Goal: Task Accomplishment & Management: Manage account settings

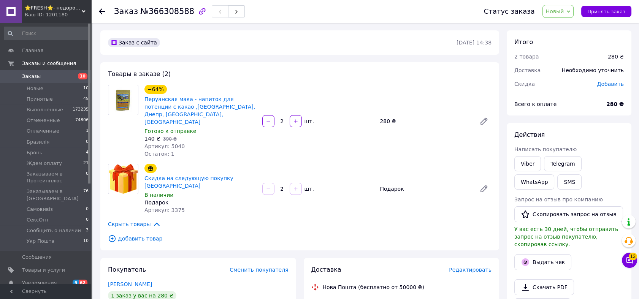
click at [563, 8] on span "Новый" at bounding box center [555, 11] width 18 height 6
click at [566, 24] on li "Принят" at bounding box center [591, 26] width 97 height 11
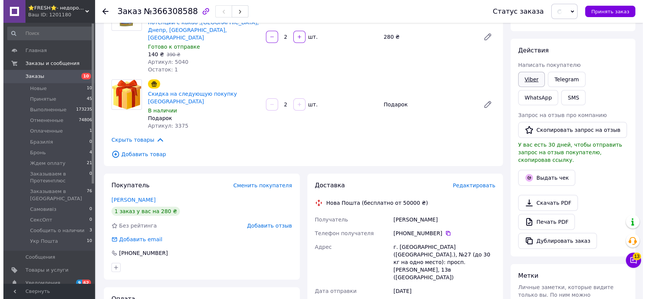
scroll to position [141, 0]
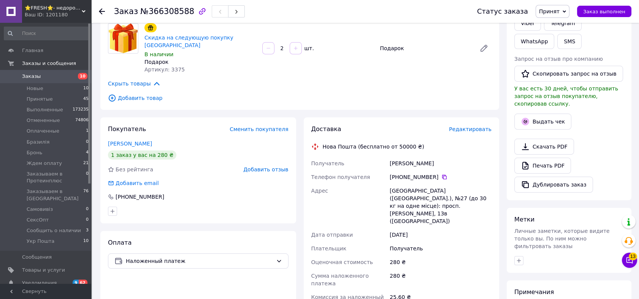
click at [473, 126] on span "Редактировать" at bounding box center [470, 129] width 43 height 6
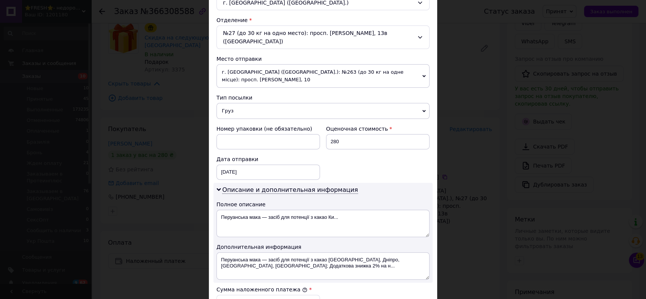
scroll to position [324, 0]
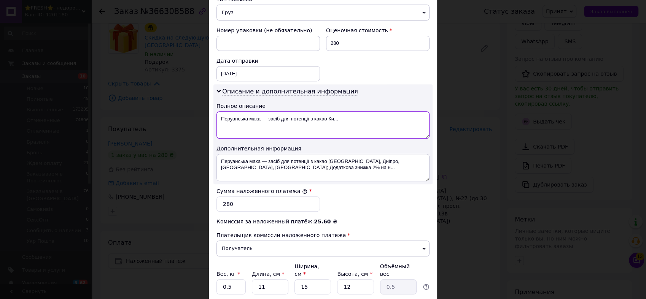
drag, startPoint x: 353, startPoint y: 104, endPoint x: 262, endPoint y: 104, distance: 91.3
click at [262, 111] on textarea "Перуанська мака — засіб для потенції з какао Ки..." at bounding box center [322, 124] width 213 height 27
click at [217, 111] on textarea "Перуанська мака порошок" at bounding box center [322, 124] width 213 height 27
click at [312, 111] on textarea "2 шт. - Перуанська мака порошок" at bounding box center [322, 124] width 213 height 27
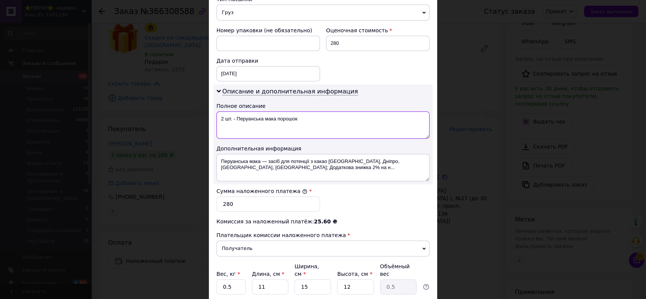
click at [312, 111] on textarea "2 шт. - Перуанська мака порошок" at bounding box center [322, 124] width 213 height 27
type textarea "2 шт. - Перуанська мака порошок"
click at [343, 154] on textarea "Перуанська мака — засіб для потенції з какао Київ, Дніпро, Одеса, Київ; Додатко…" at bounding box center [322, 167] width 213 height 27
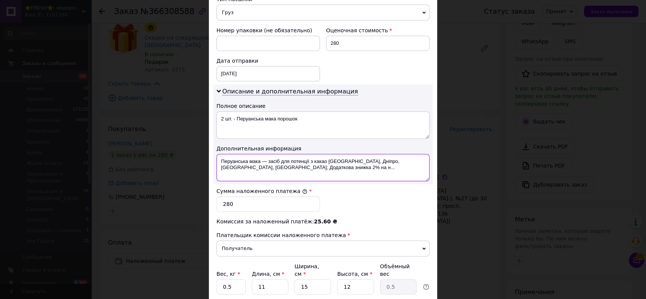
paste textarea "2 шт. - Перуанська мака порошок"
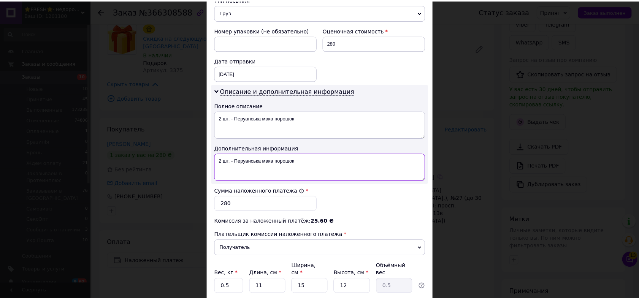
scroll to position [365, 0]
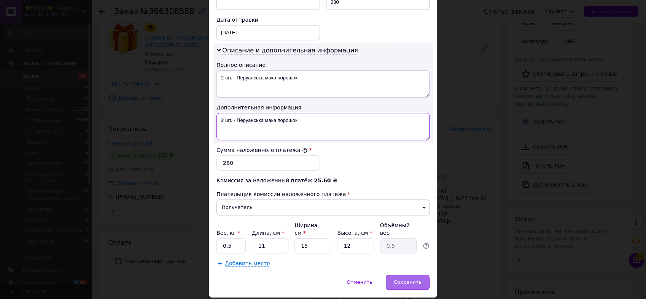
type textarea "2 шт. - Перуанська мака порошок"
click at [411, 275] on div "Сохранить" at bounding box center [408, 282] width 44 height 15
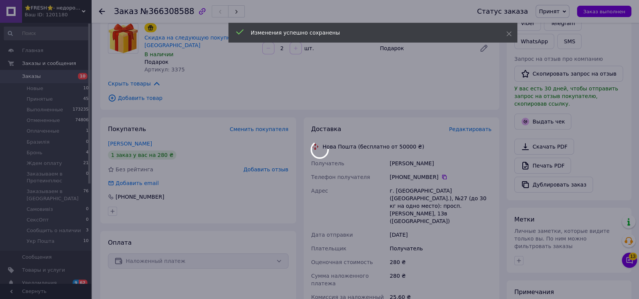
scroll to position [253, 0]
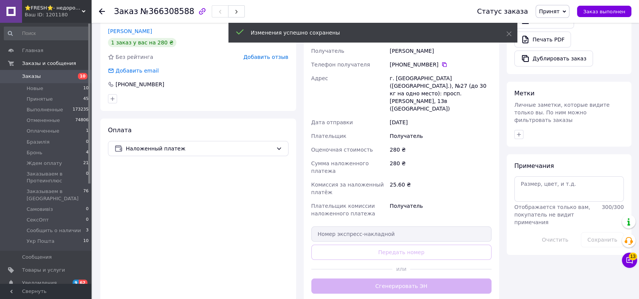
click at [453, 231] on div "Доставка Редактировать Нова Пошта (бесплатно от 50000 ₴) Получатель Обухевич Ал…" at bounding box center [401, 153] width 181 height 281
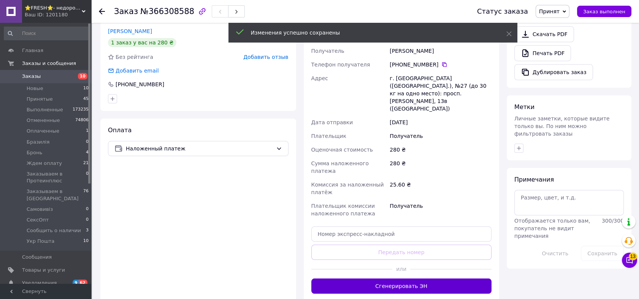
click at [433, 279] on button "Сгенерировать ЭН" at bounding box center [401, 286] width 181 height 15
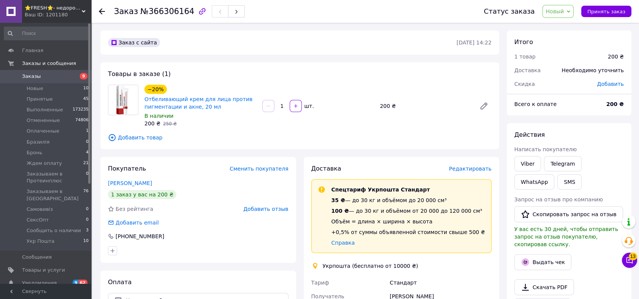
click at [170, 113] on div "В наличии" at bounding box center [200, 116] width 112 height 8
click at [172, 107] on link "Отбеливающий крем для лица против пигментации и акне, 20 мл" at bounding box center [198, 103] width 108 height 14
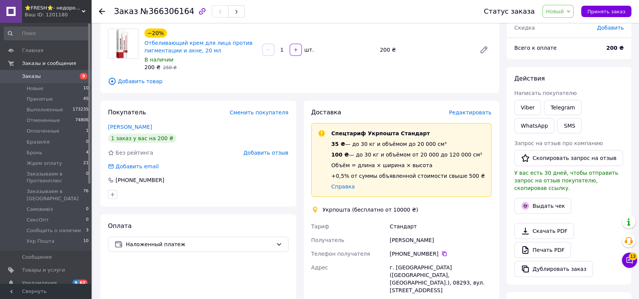
scroll to position [42, 0]
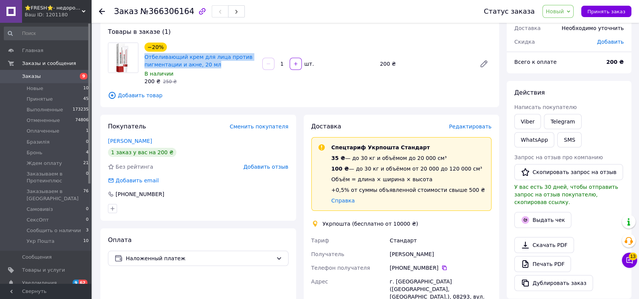
drag, startPoint x: 144, startPoint y: 58, endPoint x: 218, endPoint y: 64, distance: 74.4
click at [218, 64] on div "Отбеливающий крем для лица против пигментации и акне, 20 мл" at bounding box center [200, 60] width 113 height 17
copy link "Отбеливающий крем для лица против пигментации и акне, 20 мл"
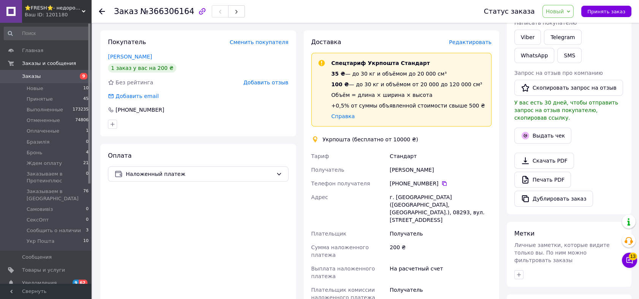
click at [570, 12] on span "Новый" at bounding box center [559, 11] width 32 height 13
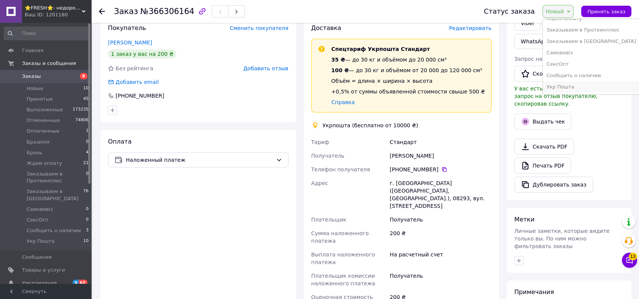
click at [580, 86] on li "Укр Пошта" at bounding box center [591, 86] width 97 height 11
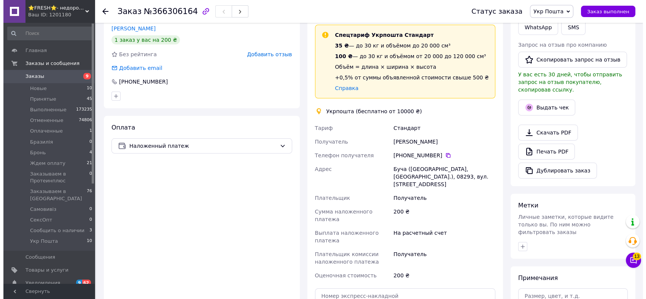
scroll to position [98, 0]
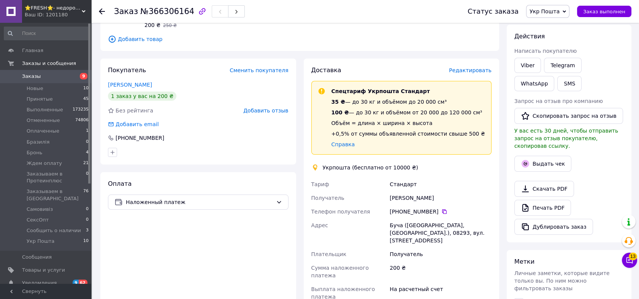
click at [473, 67] on span "Редактировать" at bounding box center [470, 70] width 43 height 6
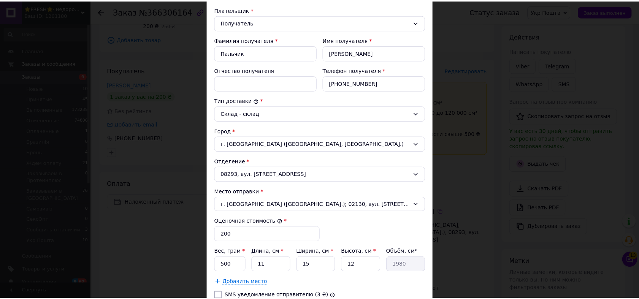
scroll to position [211, 0]
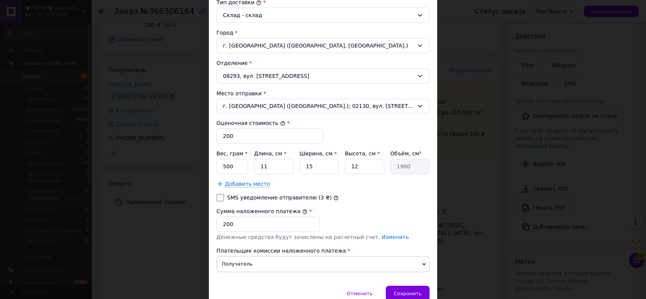
click at [220, 196] on input "SMS уведомление отправителю (3 ₴)" at bounding box center [220, 198] width 8 height 8
checkbox input "true"
click at [406, 295] on div "Сохранить" at bounding box center [408, 293] width 44 height 15
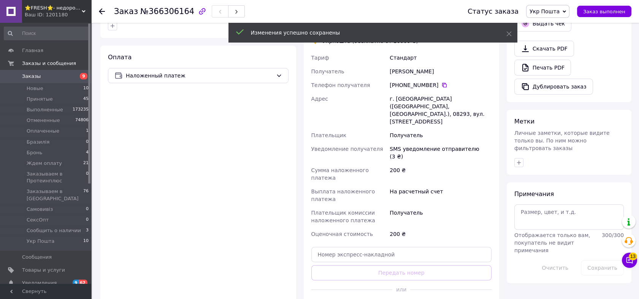
scroll to position [295, 0]
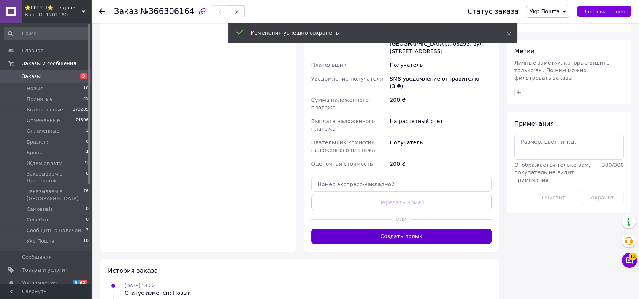
click at [427, 229] on button "Создать ярлык" at bounding box center [401, 236] width 181 height 15
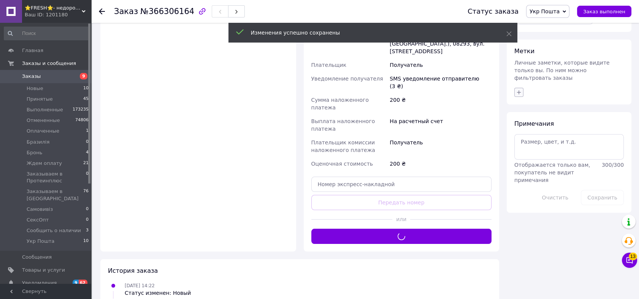
click at [518, 89] on icon "button" at bounding box center [519, 92] width 6 height 6
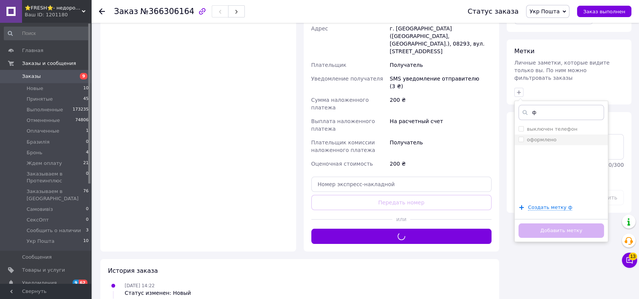
type input "ф"
drag, startPoint x: 521, startPoint y: 123, endPoint x: 538, endPoint y: 183, distance: 62.3
click at [521, 137] on input "оформлено" at bounding box center [521, 139] width 5 height 5
checkbox input "true"
click at [549, 224] on button "Добавить метку" at bounding box center [562, 231] width 86 height 15
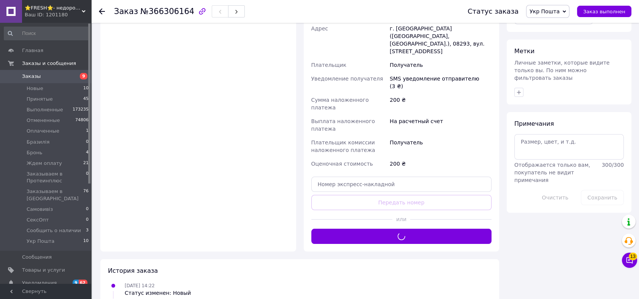
scroll to position [183, 0]
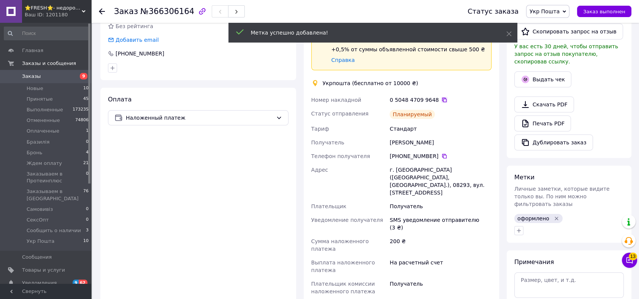
click at [442, 100] on icon at bounding box center [444, 100] width 5 height 5
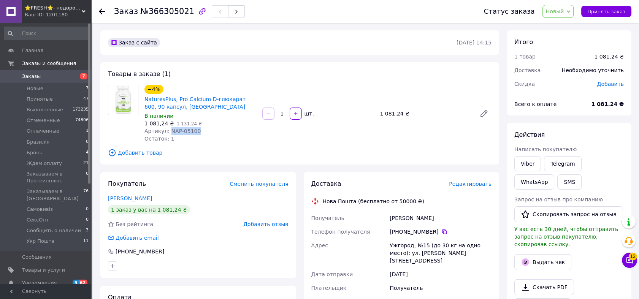
drag, startPoint x: 198, startPoint y: 132, endPoint x: 167, endPoint y: 132, distance: 31.2
click at [167, 132] on div "Артикул: NAP-05100" at bounding box center [200, 131] width 112 height 8
copy span "NAP-05100"
drag, startPoint x: 572, startPoint y: 9, endPoint x: 572, endPoint y: 14, distance: 5.0
click at [572, 9] on span "Новый" at bounding box center [559, 11] width 32 height 13
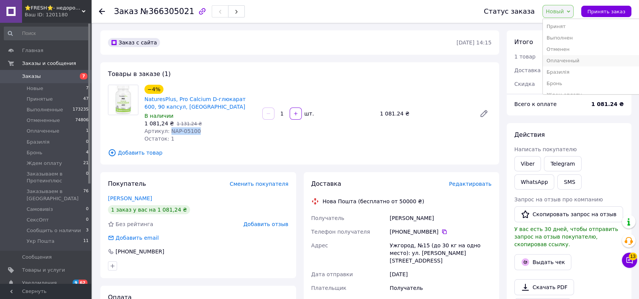
scroll to position [56, 0]
click at [578, 41] on li "Ждем оплату" at bounding box center [591, 38] width 97 height 11
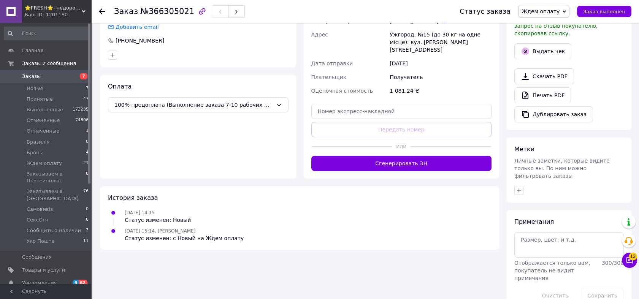
scroll to position [214, 0]
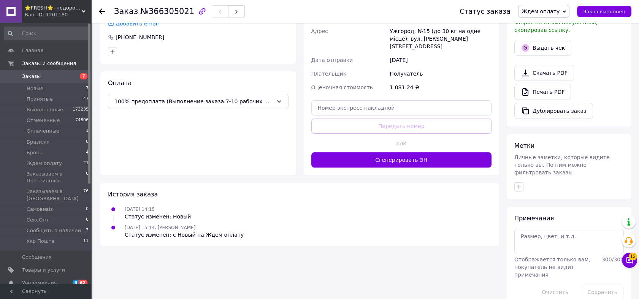
click at [573, 257] on span "Отображается только вам, покупатель не видит примечания" at bounding box center [552, 267] width 76 height 21
click at [569, 238] on textarea at bounding box center [569, 241] width 110 height 25
paste textarea "NaturesPlus, Pro Calcium D-Glucarate 600, 90 Capsules (600 mg per Capsule)"
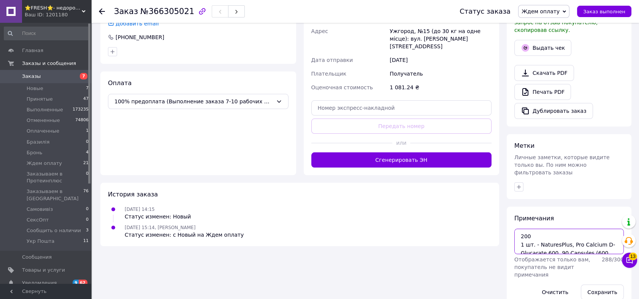
scroll to position [12, 0]
type textarea "200 1 шт. - NaturesPlus, Pro Calcium D-Glucarate 600, 90 Capsules (600 mg per C…"
click at [599, 285] on button "Сохранить" at bounding box center [602, 292] width 43 height 15
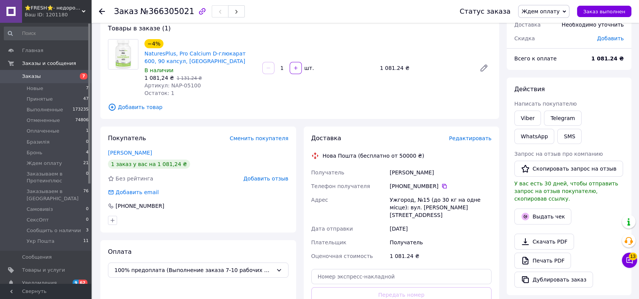
scroll to position [0, 0]
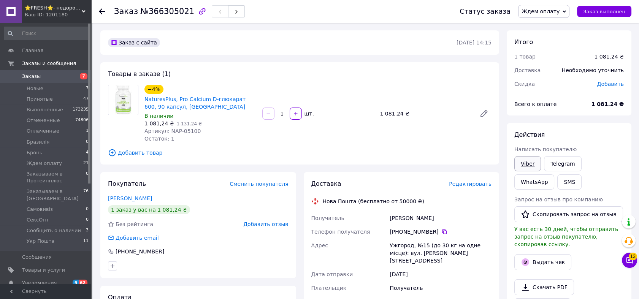
click at [532, 165] on link "Viber" at bounding box center [527, 163] width 27 height 15
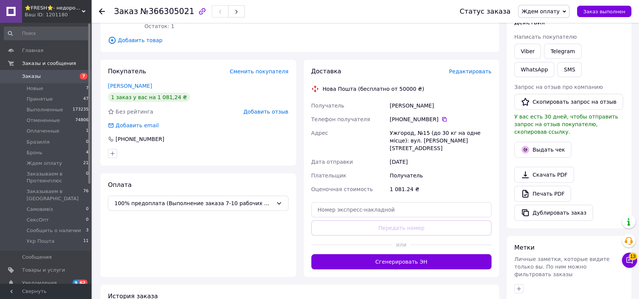
scroll to position [211, 0]
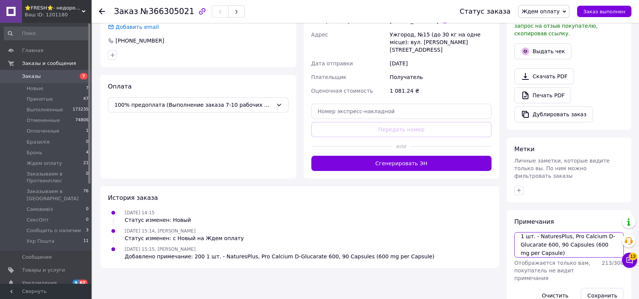
click at [559, 232] on textarea "200 1 шт. - NaturesPlus, Pro Calcium D-Glucarate 600, 90 Capsules (600 mg per C…" at bounding box center [569, 244] width 110 height 25
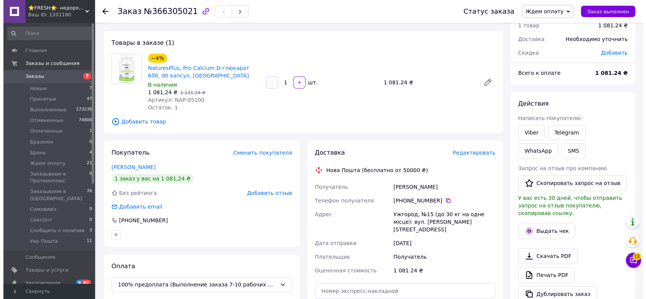
scroll to position [0, 0]
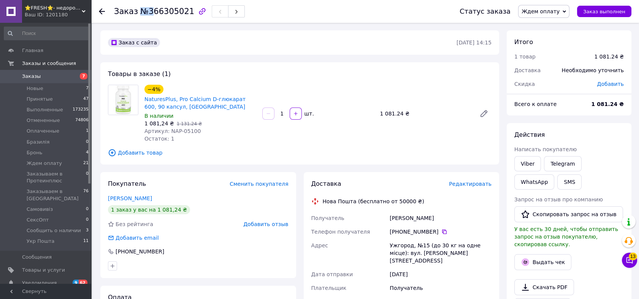
drag, startPoint x: 140, startPoint y: 13, endPoint x: 149, endPoint y: 14, distance: 9.6
click at [149, 14] on span "№366305021" at bounding box center [167, 11] width 54 height 9
drag, startPoint x: 149, startPoint y: 14, endPoint x: 143, endPoint y: 12, distance: 6.9
click at [144, 13] on span "№366305021" at bounding box center [167, 11] width 54 height 9
click at [140, 12] on span "№366305021" at bounding box center [167, 11] width 54 height 9
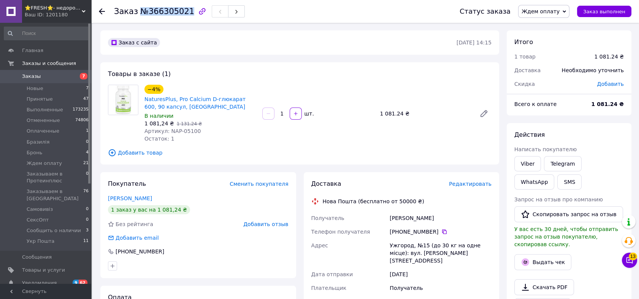
drag, startPoint x: 137, startPoint y: 12, endPoint x: 183, endPoint y: 14, distance: 45.7
click at [183, 14] on span "№366305021" at bounding box center [167, 11] width 54 height 9
copy span "№366305021"
click at [557, 179] on button "SMS" at bounding box center [569, 182] width 24 height 15
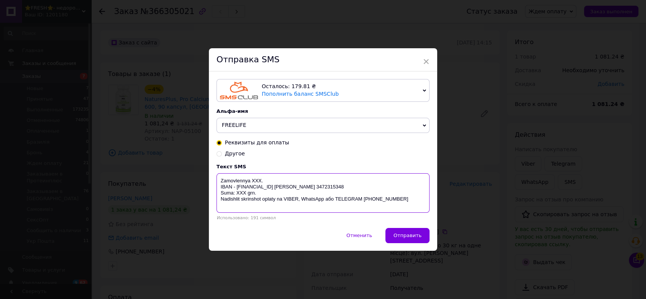
click at [254, 181] on textarea "Zamovlennya XXX. IBAN - UA143052990000026004015114065 Кучеренко Тетяна Олександ…" at bounding box center [322, 193] width 213 height 40
paste textarea "№366305021"
click at [240, 202] on textarea "Zamovlennya №366305021. IBAN - UA143052990000026004015114065 Кучеренко Тетяна О…" at bounding box center [322, 193] width 213 height 40
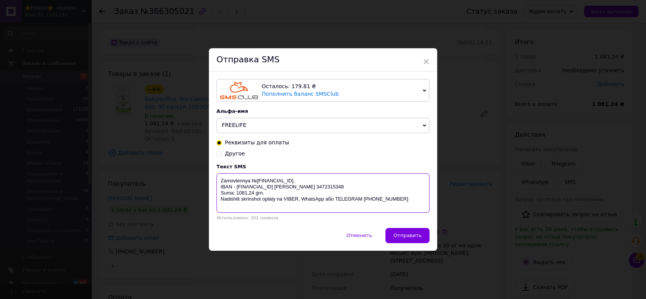
drag, startPoint x: 220, startPoint y: 184, endPoint x: 297, endPoint y: 210, distance: 81.7
click at [297, 210] on textarea "Zamovlennya №366305021. IBAN - UA143052990000026004015114065 Кучеренко Тетяна О…" at bounding box center [322, 193] width 213 height 40
type textarea "Zamovlennya №366305021. IBAN - UA143052990000026004015114065 Кучеренко Тетяна О…"
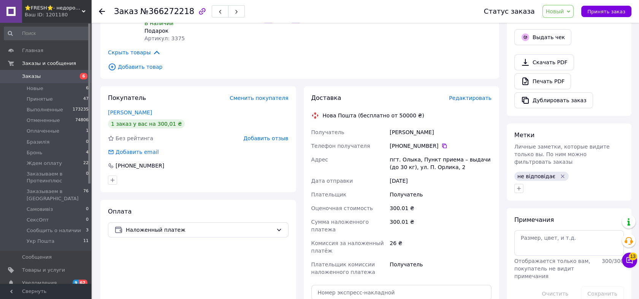
scroll to position [295, 0]
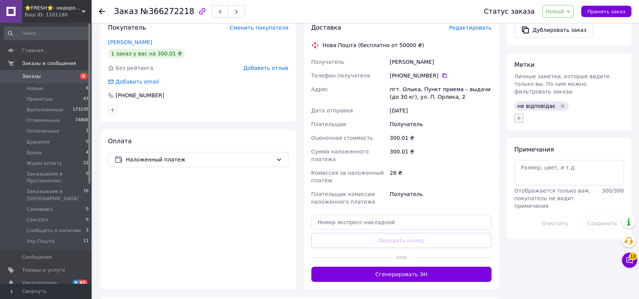
click at [519, 115] on icon "button" at bounding box center [519, 118] width 6 height 6
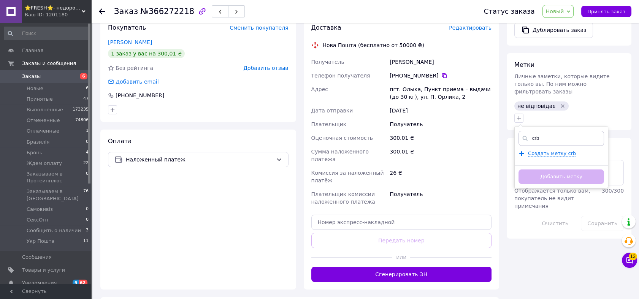
click at [546, 131] on input "crb" at bounding box center [562, 138] width 86 height 15
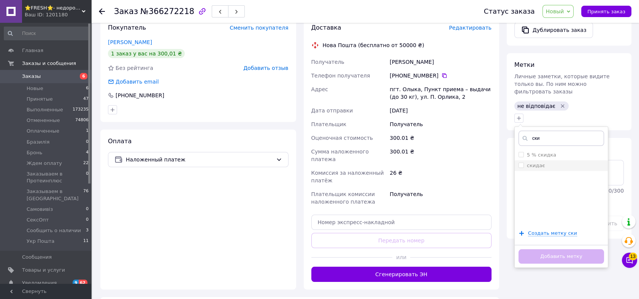
type input "ски"
click at [520, 163] on input "скидає" at bounding box center [521, 165] width 5 height 5
checkbox input "true"
click at [562, 249] on button "Добавить метку" at bounding box center [562, 256] width 86 height 15
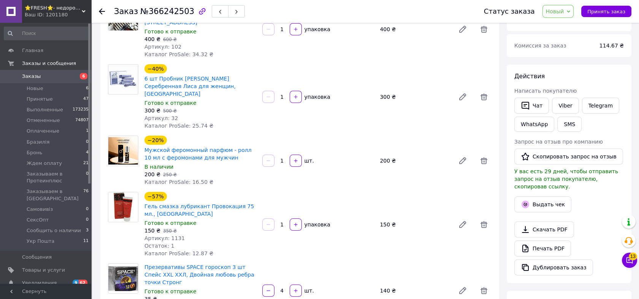
scroll to position [70, 0]
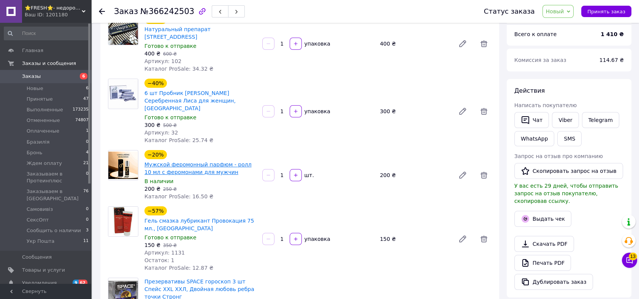
click at [196, 162] on link "Мужской феромонный парфюм - ролл 10 мл с феромонами для мужчин" at bounding box center [197, 169] width 107 height 14
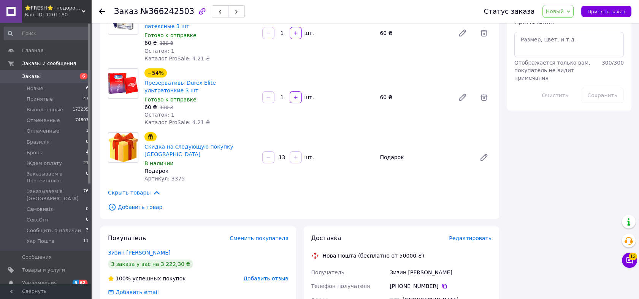
scroll to position [535, 0]
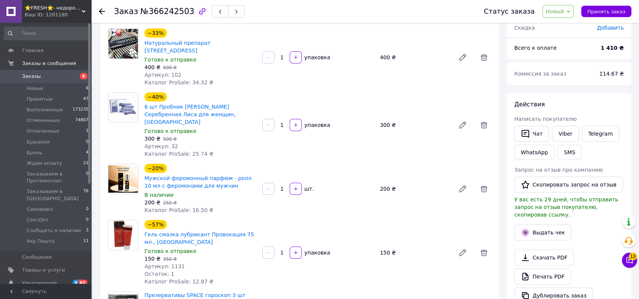
scroll to position [0, 0]
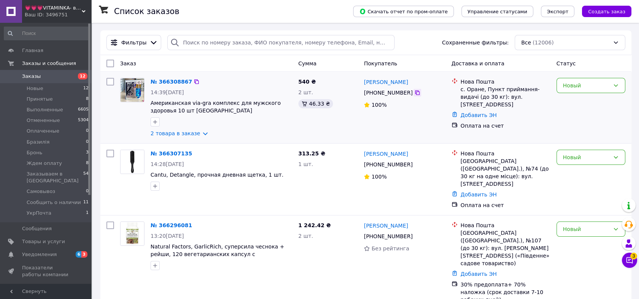
click at [414, 95] on icon at bounding box center [417, 93] width 6 height 6
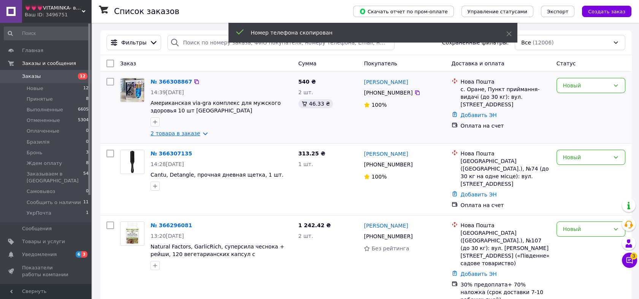
click at [190, 134] on link "2 товара в заказе" at bounding box center [176, 133] width 50 height 6
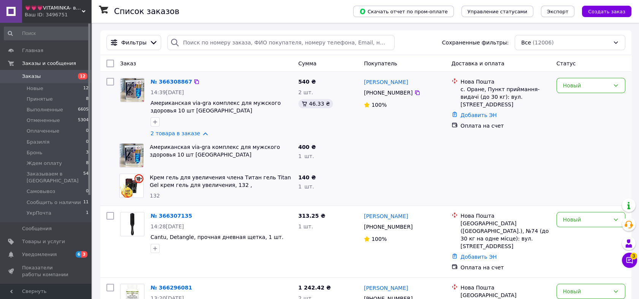
click at [246, 78] on div "№ 366308867" at bounding box center [221, 81] width 143 height 9
click at [584, 89] on div "Новый" at bounding box center [586, 85] width 47 height 8
click at [581, 100] on li "Принят" at bounding box center [591, 102] width 68 height 14
click at [171, 83] on link "№ 366308867" at bounding box center [171, 82] width 41 height 6
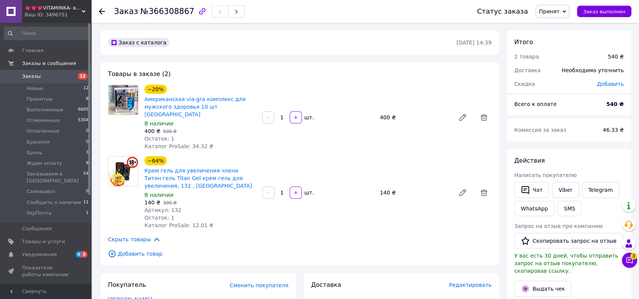
click at [551, 11] on span "Принят" at bounding box center [549, 11] width 21 height 6
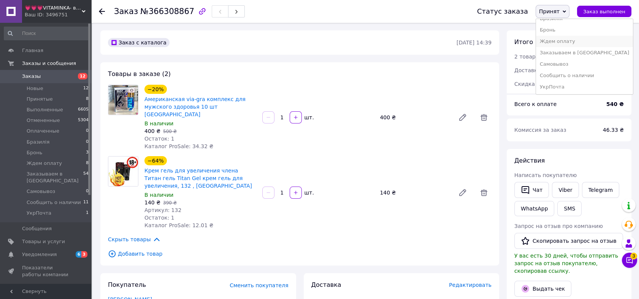
click at [569, 43] on li "Ждем оплату" at bounding box center [584, 41] width 97 height 11
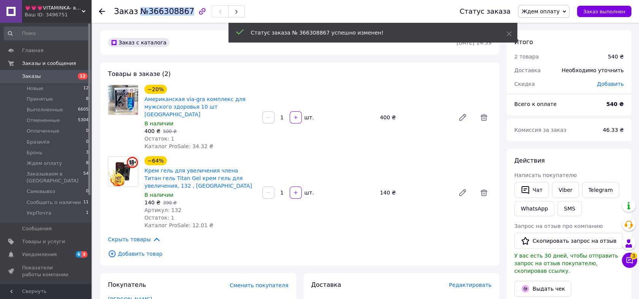
drag, startPoint x: 139, startPoint y: 13, endPoint x: 184, endPoint y: 13, distance: 44.9
click at [184, 13] on span "№366308867" at bounding box center [167, 11] width 54 height 9
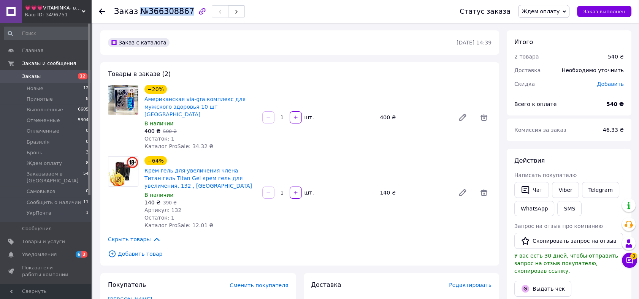
copy span "№366308867"
click at [569, 211] on button "SMS" at bounding box center [569, 208] width 24 height 15
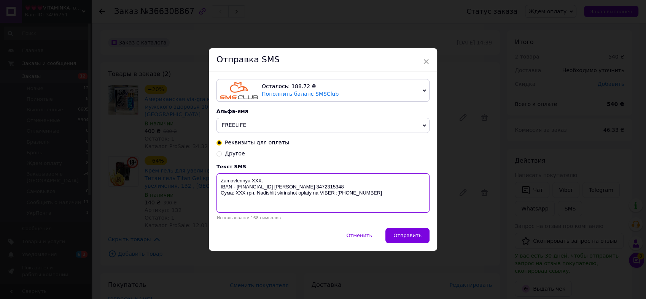
click at [256, 180] on textarea "Zamovlennya XXX. IBAN - UA669358710000067325000069664 Кучеренко Тетяна Олександ…" at bounding box center [322, 193] width 213 height 40
paste textarea "№366308867"
click at [238, 202] on textarea "Zamovlennya №366308867. IBAN - UA669358710000067325000069664 Кучеренко Тетяна О…" at bounding box center [322, 193] width 213 height 40
type textarea "Zamovlennya №366308867. IBAN - UA669358710000067325000069664 Кучеренко Тетяна О…"
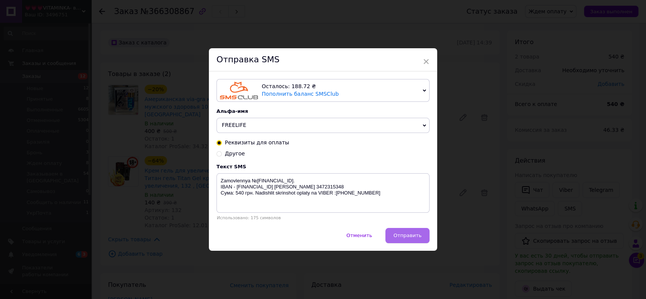
click at [414, 237] on span "Отправить" at bounding box center [407, 236] width 28 height 6
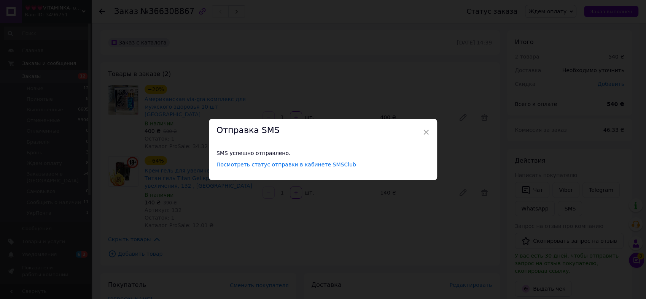
click at [384, 98] on div "× Отправка SMS SMS успешно отправлено. Посмотреть статус отправки в кабинете SM…" at bounding box center [323, 149] width 646 height 299
click at [422, 133] on span "×" at bounding box center [422, 132] width 7 height 13
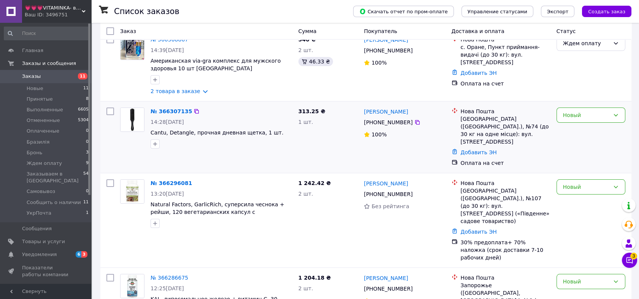
scroll to position [70, 0]
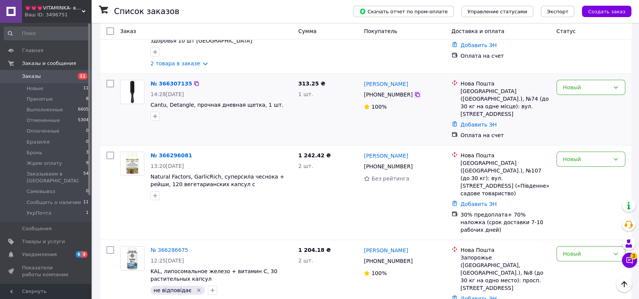
click at [415, 97] on icon at bounding box center [417, 94] width 5 height 5
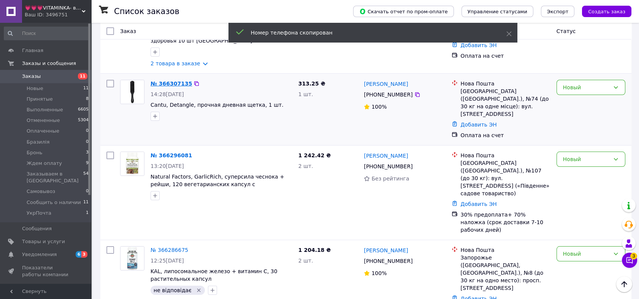
click at [168, 85] on link "№ 366307135" at bounding box center [171, 84] width 41 height 6
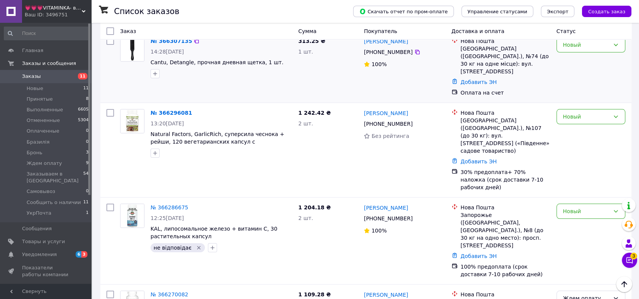
scroll to position [155, 0]
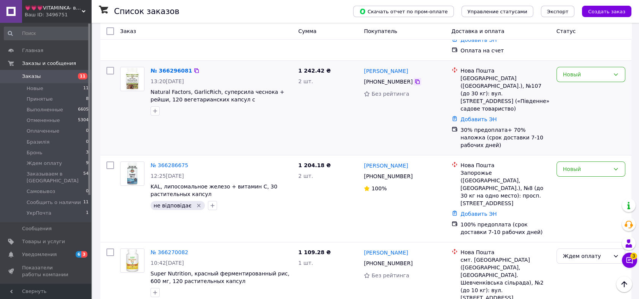
click at [414, 79] on icon at bounding box center [417, 82] width 6 height 6
click at [169, 68] on link "№ 366296081" at bounding box center [171, 71] width 41 height 6
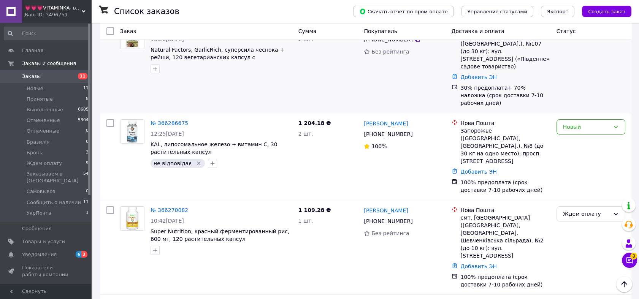
scroll to position [225, 0]
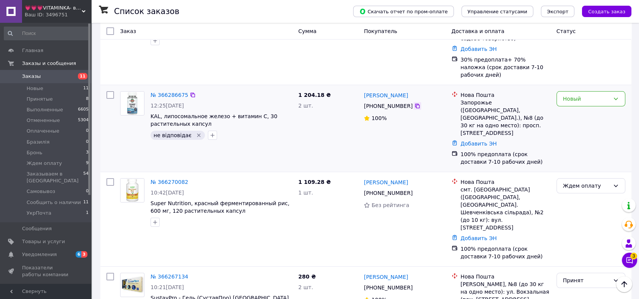
click at [414, 103] on icon at bounding box center [417, 106] width 6 height 6
click at [197, 134] on icon "Удалить метку" at bounding box center [198, 135] width 3 height 3
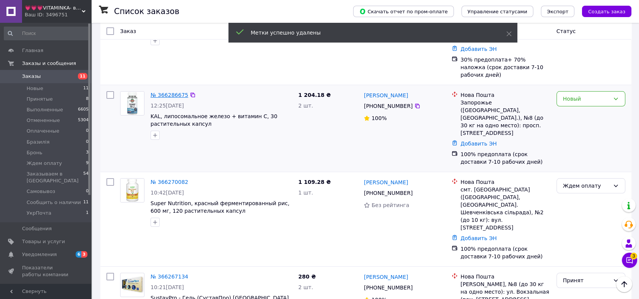
click at [176, 92] on link "№ 366286675" at bounding box center [170, 95] width 38 height 6
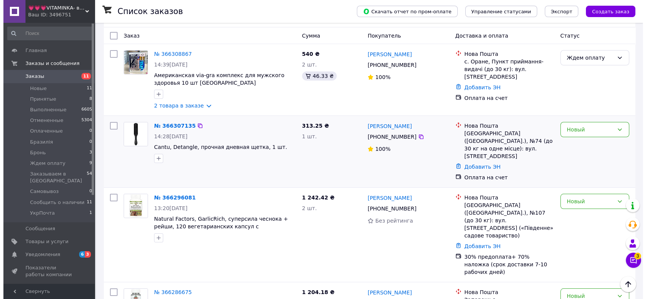
scroll to position [0, 0]
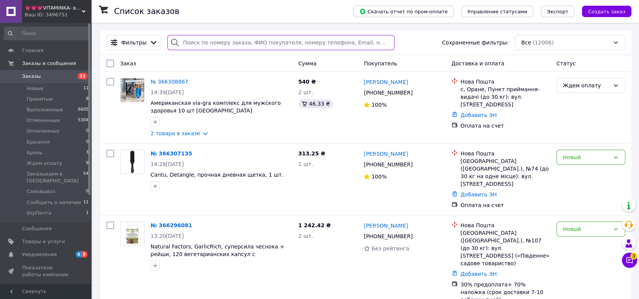
paste input "366307135"
click at [265, 41] on input "search" at bounding box center [280, 42] width 227 height 15
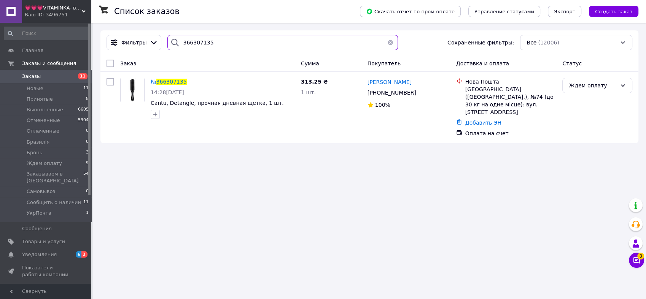
type input "366307135"
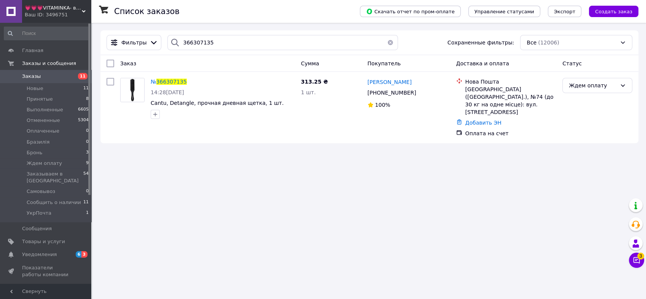
click at [603, 85] on div "Ждем оплату" at bounding box center [592, 85] width 48 height 8
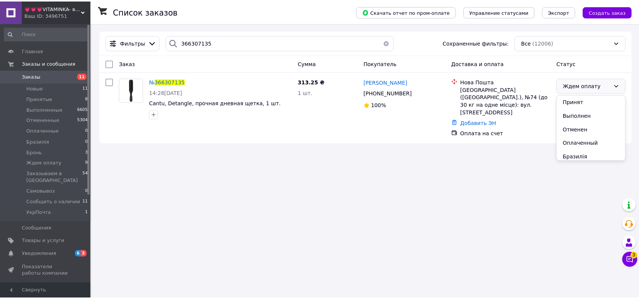
scroll to position [70, 0]
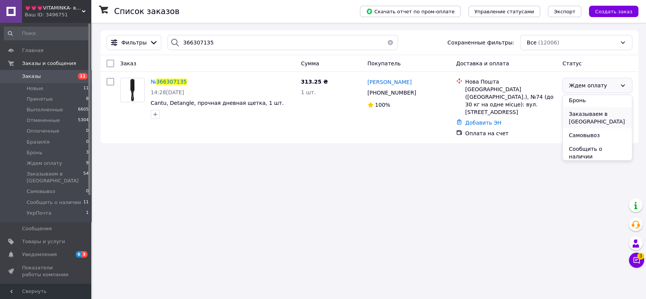
click at [607, 114] on li "Заказываем в [GEOGRAPHIC_DATA]" at bounding box center [596, 117] width 69 height 21
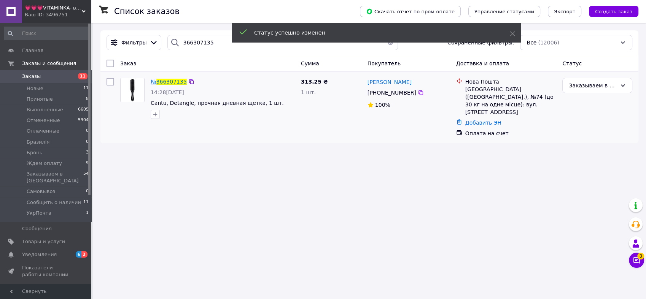
click at [167, 82] on span "366307135" at bounding box center [171, 82] width 30 height 6
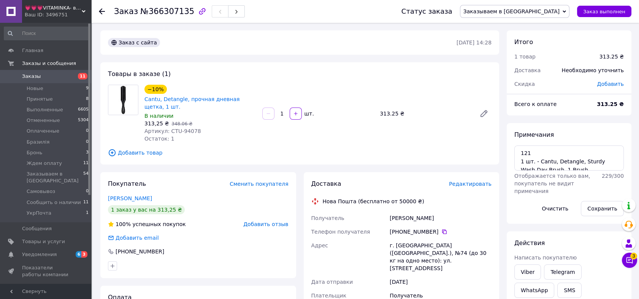
scroll to position [7, 0]
click at [549, 170] on textarea "121 1 шт. - Cantu, Detangle, Sturdy Wash Day Brush, 1 Brush 100 грн. -" at bounding box center [569, 158] width 110 height 25
type textarea "121 1 шт. - Cantu, Detangle, Sturdy Wash Day Brush, 1 Brush 100 грн. - опл."
click at [602, 211] on button "Сохранить" at bounding box center [602, 208] width 43 height 15
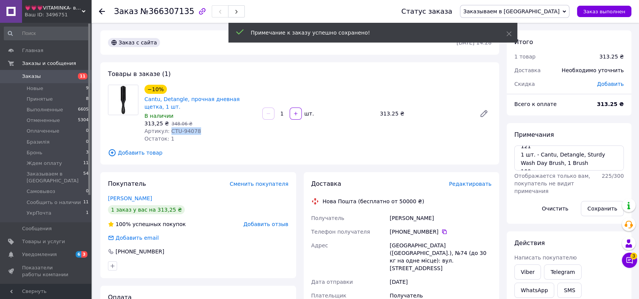
drag, startPoint x: 198, startPoint y: 130, endPoint x: 167, endPoint y: 131, distance: 30.8
click at [167, 131] on div "Артикул: CTU-94078" at bounding box center [200, 131] width 112 height 8
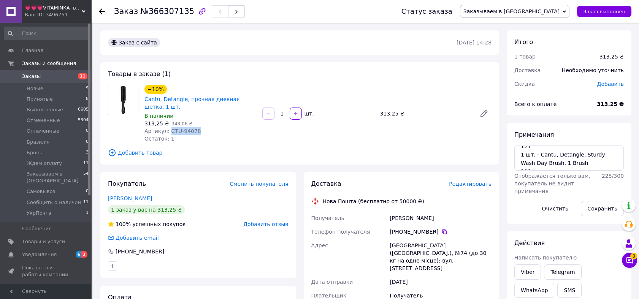
copy span "CTU-94078"
click at [46, 87] on li "Новые 9" at bounding box center [46, 88] width 93 height 11
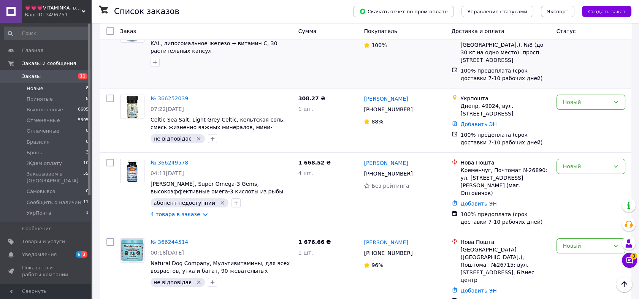
scroll to position [113, 0]
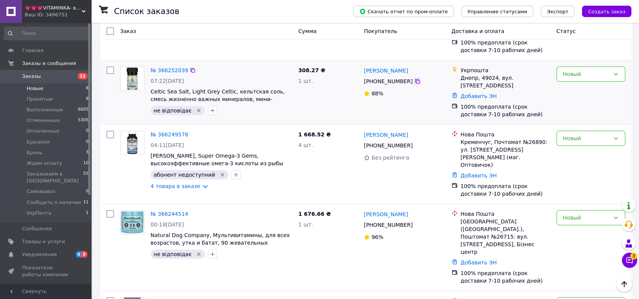
click at [414, 78] on icon at bounding box center [417, 81] width 6 height 6
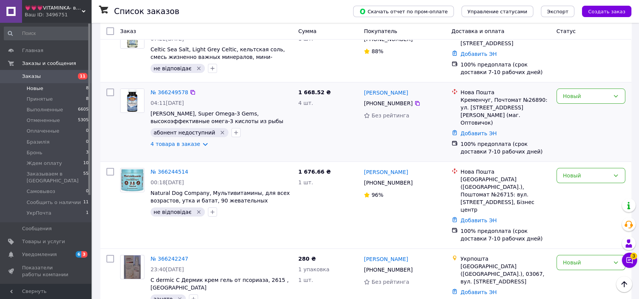
scroll to position [183, 0]
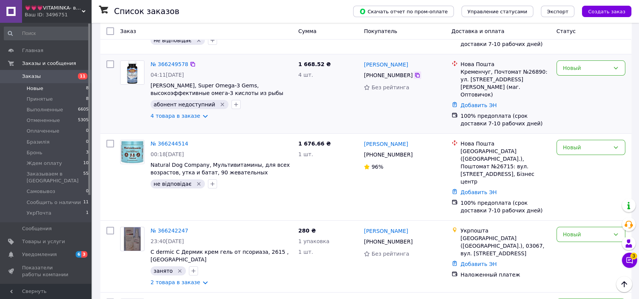
click at [415, 73] on icon at bounding box center [417, 75] width 5 height 5
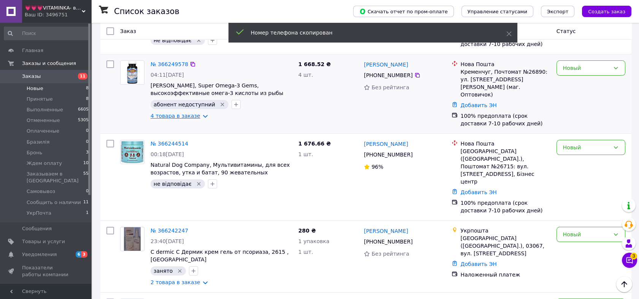
click at [191, 113] on link "4 товара в заказе" at bounding box center [176, 116] width 50 height 6
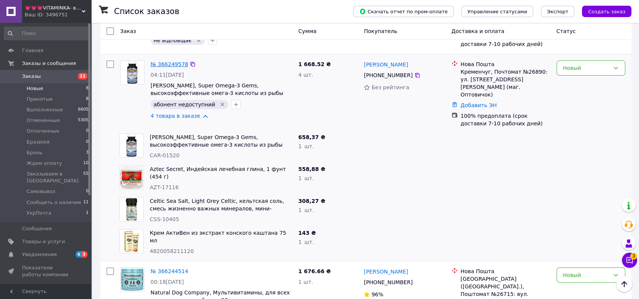
click at [170, 61] on link "№ 366249578" at bounding box center [170, 64] width 38 height 6
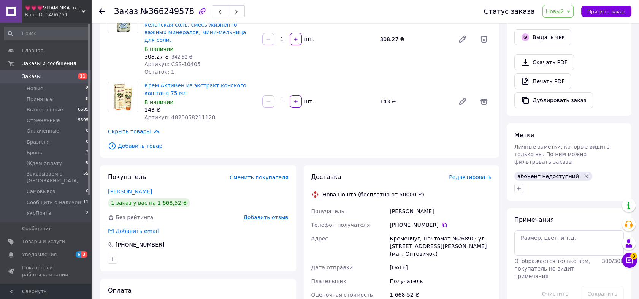
scroll to position [281, 0]
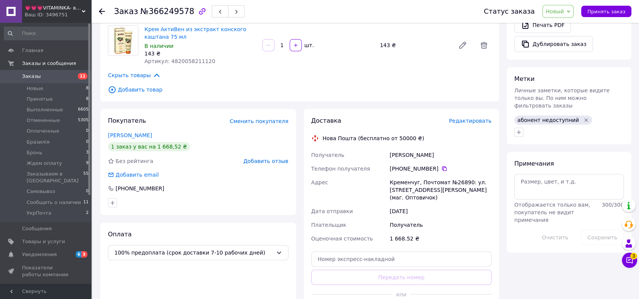
click at [583, 117] on icon "Удалить метку" at bounding box center [586, 120] width 6 height 6
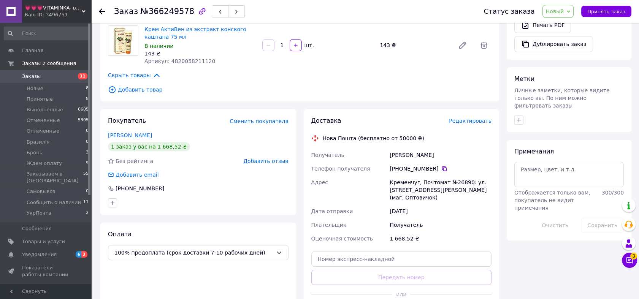
drag, startPoint x: 559, startPoint y: 8, endPoint x: 562, endPoint y: 18, distance: 10.2
click at [560, 8] on span "Новый" at bounding box center [555, 11] width 18 height 6
click at [576, 43] on li "Ждем оплату" at bounding box center [591, 40] width 97 height 11
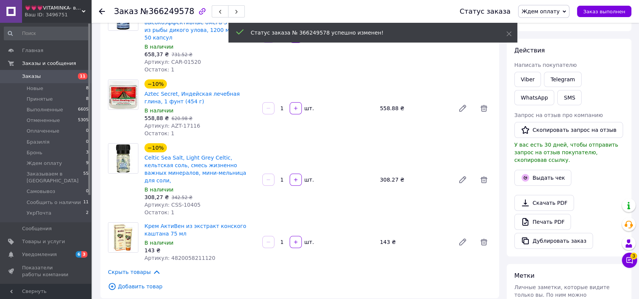
scroll to position [0, 0]
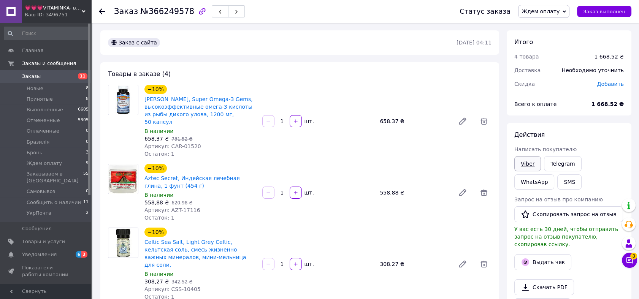
click at [530, 163] on link "Viber" at bounding box center [527, 163] width 27 height 15
click at [140, 14] on span "№366249578" at bounding box center [167, 11] width 54 height 9
drag, startPoint x: 137, startPoint y: 13, endPoint x: 184, endPoint y: 14, distance: 46.8
click at [184, 14] on span "№366249578" at bounding box center [167, 11] width 54 height 9
copy span "№366249578"
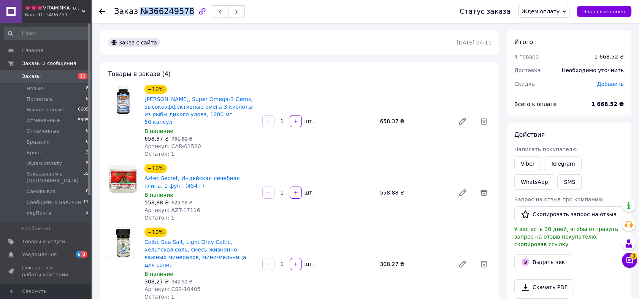
scroll to position [28, 0]
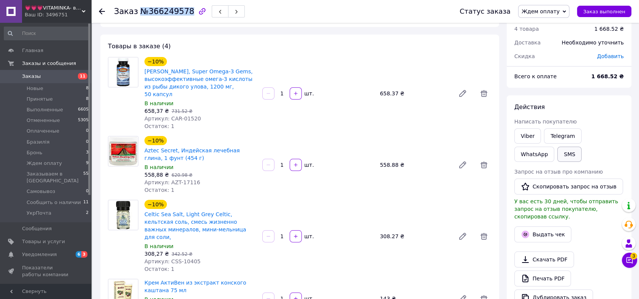
click at [557, 150] on button "SMS" at bounding box center [569, 154] width 24 height 15
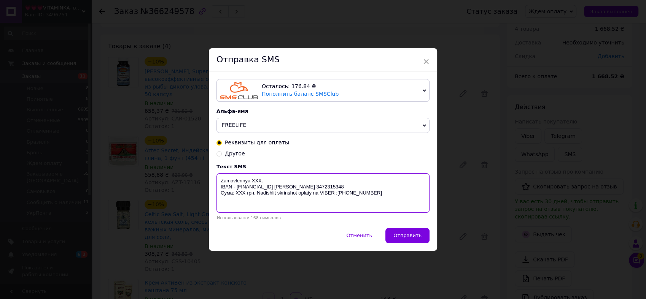
click at [252, 180] on textarea "Zamovlennya XXX. IBAN - UA669358710000067325000069664 Кучеренко Тетяна Олександ…" at bounding box center [322, 193] width 213 height 40
paste textarea "№366249578"
click at [240, 200] on textarea "Zamovlennya №366249578. IBAN - UA669358710000067325000069664 Кучеренко Тетяна О…" at bounding box center [322, 193] width 213 height 40
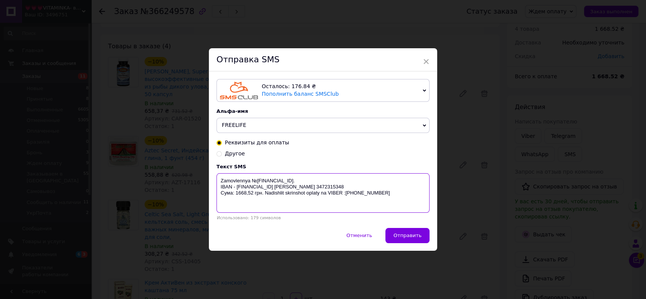
drag, startPoint x: 219, startPoint y: 181, endPoint x: 341, endPoint y: 204, distance: 123.8
click at [341, 204] on textarea "Zamovlennya №366249578. IBAN - UA669358710000067325000069664 Кучеренко Тетяна О…" at bounding box center [322, 193] width 213 height 40
type textarea "Zamovlennya №366249578. IBAN - UA669358710000067325000069664 Кучеренко Тетяна О…"
click at [464, 35] on div "× Отправка SMS Осталось: 176.84 ₴ Пополнить баланс SMSClub Подключить LetsAds А…" at bounding box center [323, 149] width 646 height 299
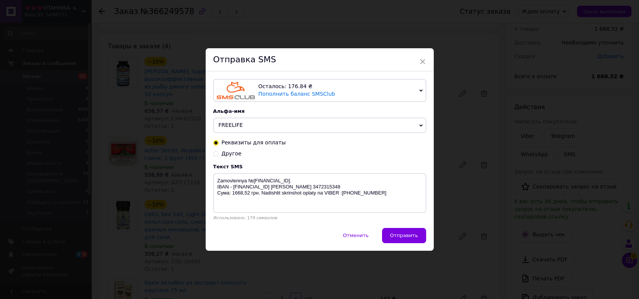
click at [427, 59] on div "Отправка SMS" at bounding box center [320, 59] width 228 height 23
click at [425, 61] on span "×" at bounding box center [422, 61] width 7 height 13
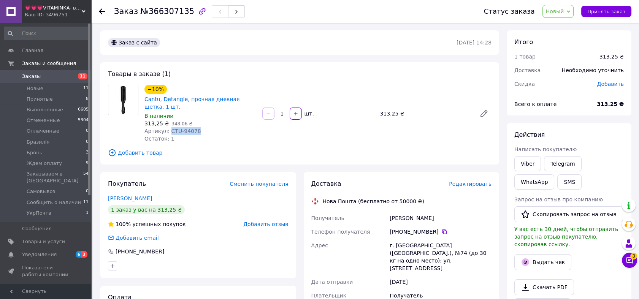
drag, startPoint x: 200, startPoint y: 131, endPoint x: 167, endPoint y: 132, distance: 32.7
click at [167, 132] on div "Артикул: CTU-94078" at bounding box center [200, 131] width 112 height 8
copy span "CTU-94078"
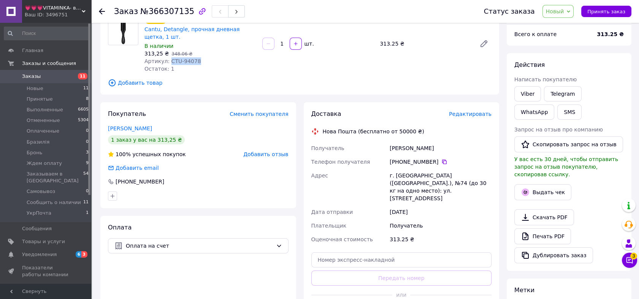
scroll to position [84, 0]
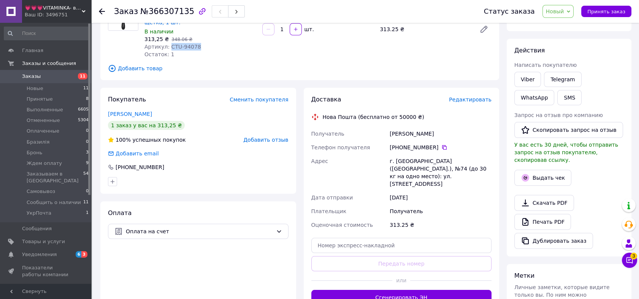
click at [559, 13] on span "Новый" at bounding box center [555, 11] width 18 height 6
click at [568, 51] on li "Ждем оплату" at bounding box center [591, 52] width 97 height 11
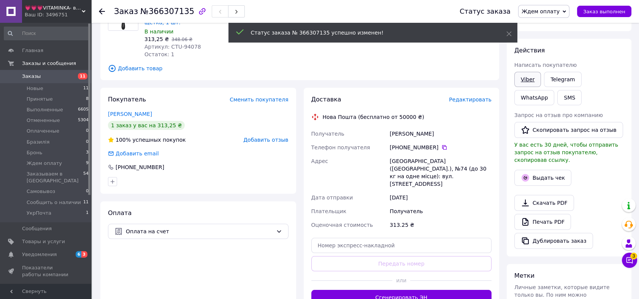
click at [533, 78] on link "Viber" at bounding box center [527, 79] width 27 height 15
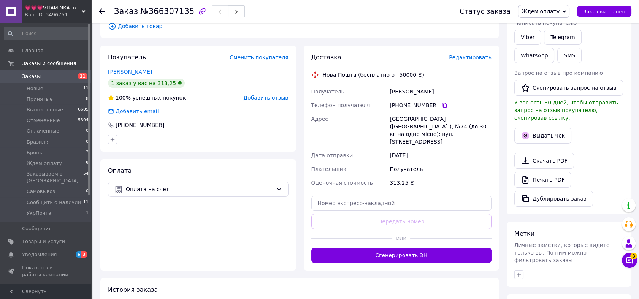
scroll to position [214, 0]
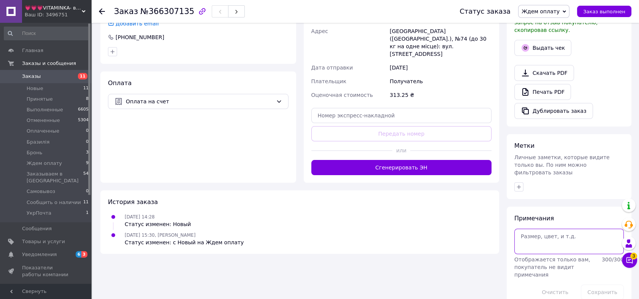
click at [549, 241] on textarea at bounding box center [569, 241] width 110 height 25
paste textarea "Cantu, Detangle, Sturdy Wash Day Brush, 1 Brush"
click at [526, 229] on textarea "121 1 ги. - Cantu, Detangle, Sturdy Wash Day Brush, 1 Brush" at bounding box center [569, 241] width 110 height 25
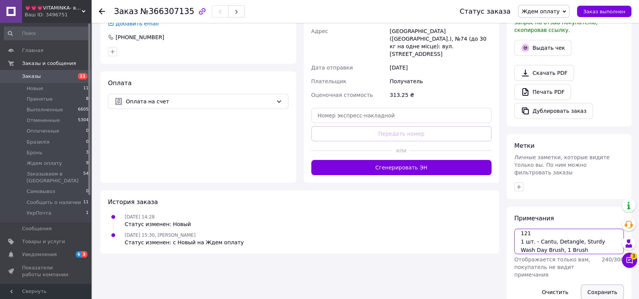
type textarea "121 1 шт. - Cantu, Detangle, Sturdy Wash Day Brush, 1 Brush"
click at [610, 285] on button "Сохранить" at bounding box center [602, 292] width 43 height 15
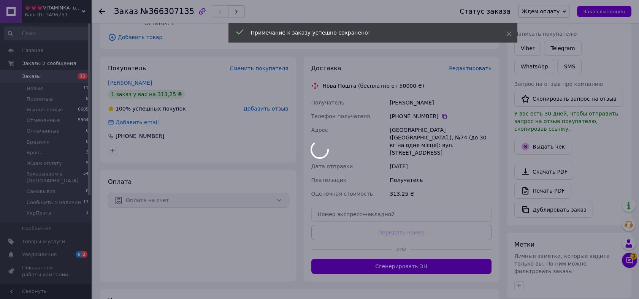
scroll to position [102, 0]
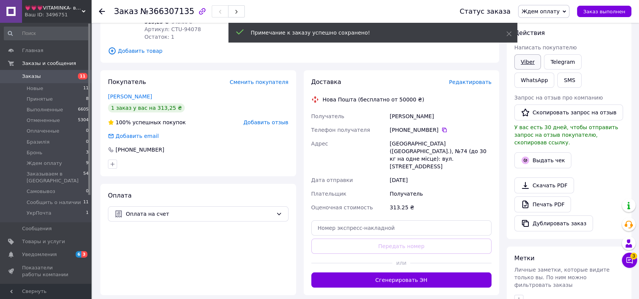
click at [527, 59] on link "Viber" at bounding box center [527, 61] width 27 height 15
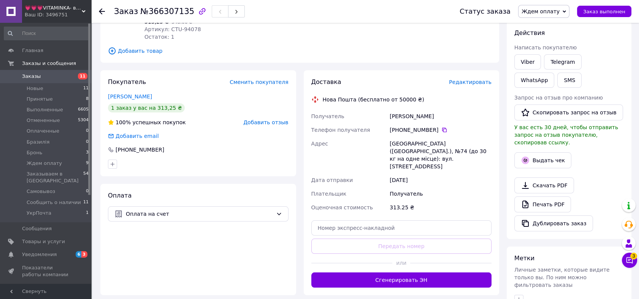
scroll to position [3, 0]
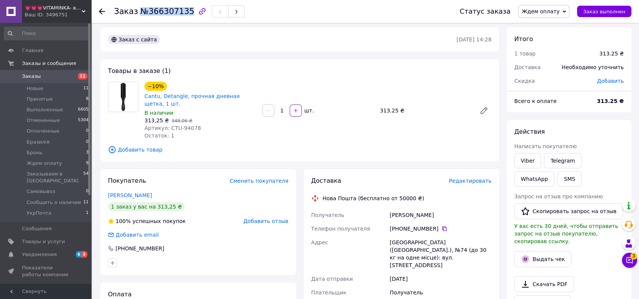
drag, startPoint x: 139, startPoint y: 13, endPoint x: 183, endPoint y: 15, distance: 44.2
click at [183, 15] on span "№366307135" at bounding box center [167, 11] width 54 height 9
copy span "№366307135"
click at [557, 182] on button "SMS" at bounding box center [569, 178] width 24 height 15
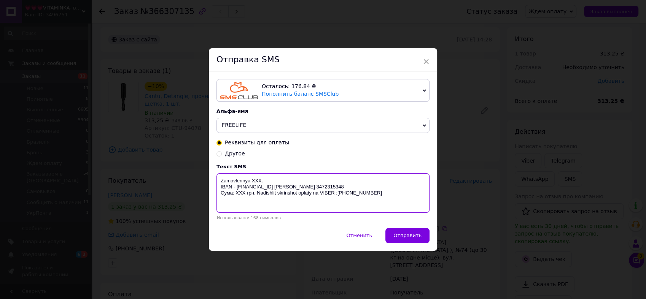
click at [255, 182] on textarea "Zamovlennya XXX. IBAN - [FINANCIAL_ID] [PERSON_NAME] 3472315348 Сума: ХХХ грн. …" at bounding box center [322, 193] width 213 height 40
drag, startPoint x: 255, startPoint y: 182, endPoint x: 245, endPoint y: 194, distance: 15.1
click at [254, 183] on textarea "Zamovlennya XXX. IBAN - [FINANCIAL_ID] [PERSON_NAME] 3472315348 Сума: ХХХ грн. …" at bounding box center [322, 193] width 213 height 40
paste textarea "№366307135"
click at [237, 201] on textarea "Zamovlennya №[FINANCIAL_ID]. IBAN - [FINANCIAL_ID] [PERSON_NAME] 3472315348 Сум…" at bounding box center [322, 193] width 213 height 40
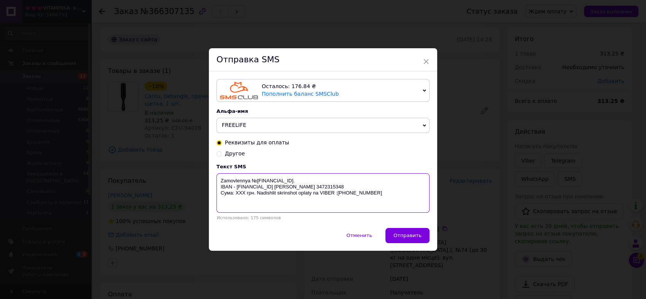
click at [237, 201] on textarea "Zamovlennya №[FINANCIAL_ID]. IBAN - [FINANCIAL_ID] [PERSON_NAME] 3472315348 Сум…" at bounding box center [322, 193] width 213 height 40
drag, startPoint x: 216, startPoint y: 179, endPoint x: 332, endPoint y: 202, distance: 117.5
click at [332, 202] on textarea "Zamovlennya №[FINANCIAL_ID]. IBAN - [FINANCIAL_ID] [PERSON_NAME] 3472315348 Сум…" at bounding box center [322, 193] width 213 height 40
type textarea "Zamovlennya №[FINANCIAL_ID]. IBAN - [FINANCIAL_ID] [PERSON_NAME] 3472315348 Сум…"
click at [513, 144] on div "× Отправка SMS Осталось: 176.84 ₴ Пополнить баланс SMSClub Подключить LetsAds А…" at bounding box center [323, 149] width 646 height 299
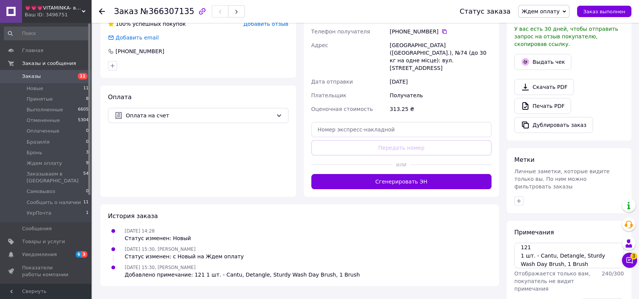
scroll to position [214, 0]
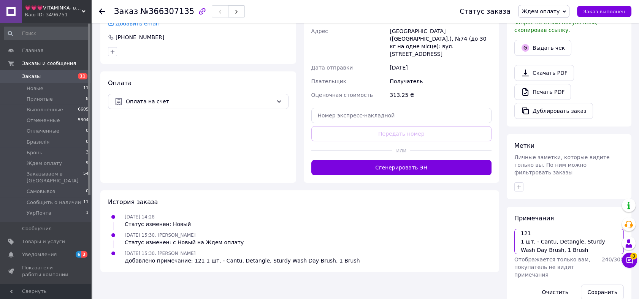
click at [543, 240] on textarea "121 1 шт. - Cantu, Detangle, Sturdy Wash Day Brush, 1 Brush" at bounding box center [569, 241] width 110 height 25
type textarea "121 1 шт. - Cantu, Detangle, Sturdy Wash Day Brush, 1 Brush 100 грн. -"
click at [598, 285] on button "Сохранить" at bounding box center [602, 292] width 43 height 15
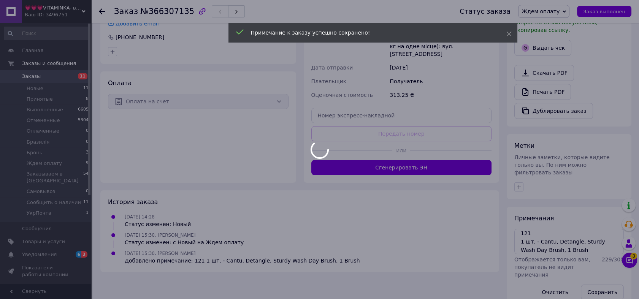
scroll to position [201, 0]
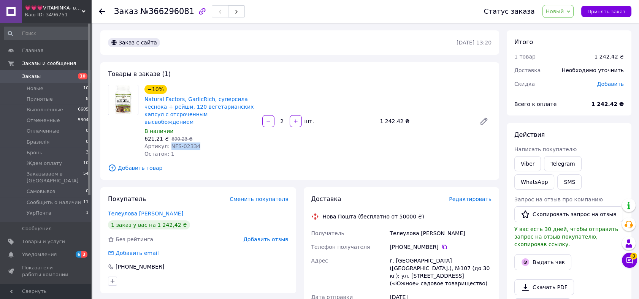
drag, startPoint x: 199, startPoint y: 137, endPoint x: 167, endPoint y: 139, distance: 31.6
click at [167, 143] on div "Артикул: NFS-02334" at bounding box center [200, 147] width 112 height 8
copy span "NFS-02334"
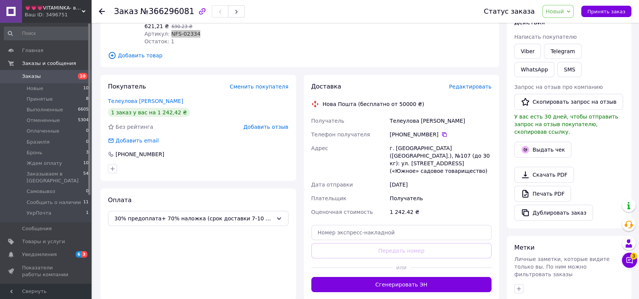
scroll to position [211, 0]
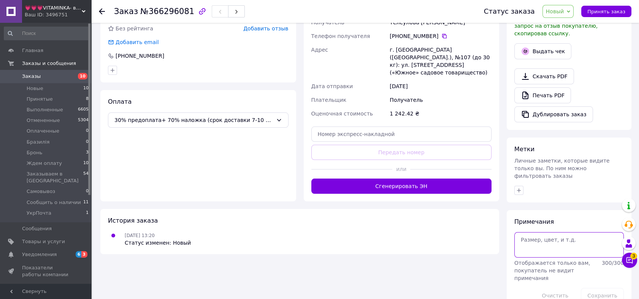
click at [543, 232] on textarea at bounding box center [569, 244] width 110 height 25
paste textarea "Natural Factors, GarlicRich®, Super Strength Garlic + Reishi, 120 Delayed Relea…"
click at [549, 232] on textarea "290 2 шт. - Natural Factors, GarlicRich®, Super Strength Garlic + Reishi, 120 D…" at bounding box center [569, 244] width 110 height 25
click at [526, 234] on textarea "290 2 шт. - Natural Factors, GarlicRich®, Super Strength Garlic + Reishi, 120 D…" at bounding box center [569, 244] width 110 height 25
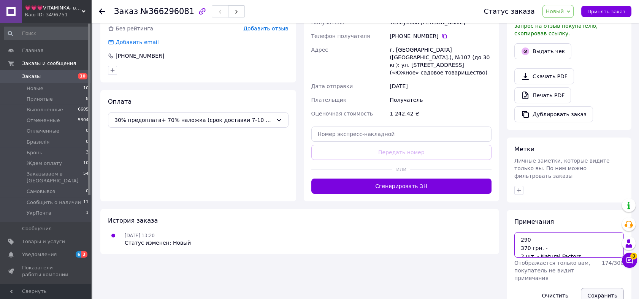
type textarea "290 370 грн. - 2 шт. - Natural Factors, GarlicRich®, Super Strength Garlic + Re…"
click at [608, 288] on button "Сохранить" at bounding box center [602, 295] width 43 height 15
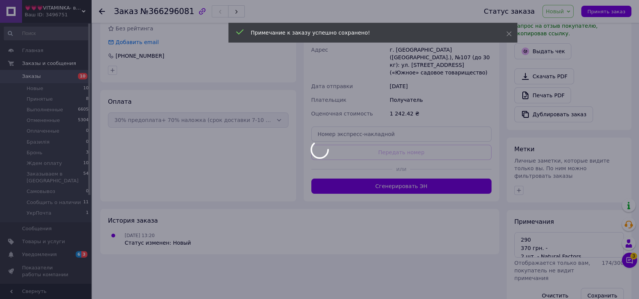
click at [590, 240] on div at bounding box center [319, 149] width 639 height 299
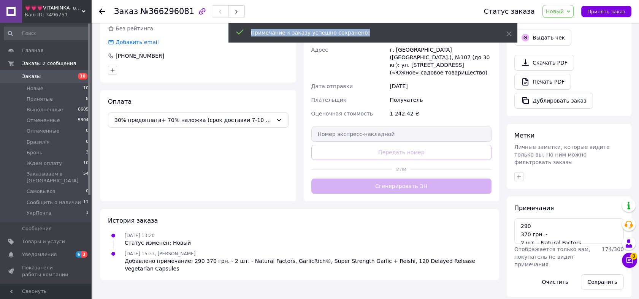
click at [590, 240] on body "💗💗💗VITAMINKA- витамины из [GEOGRAPHIC_DATA] Ваш ID: 3496751 Сайт 💗💗💗VITAMINKA- …" at bounding box center [319, 47] width 639 height 516
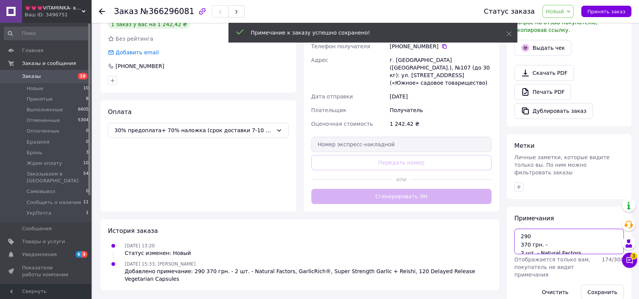
click at [554, 246] on textarea "290 370 грн. - 2 шт. - Natural Factors, GarlicRich®, Super Strength Garlic + Re…" at bounding box center [569, 241] width 110 height 25
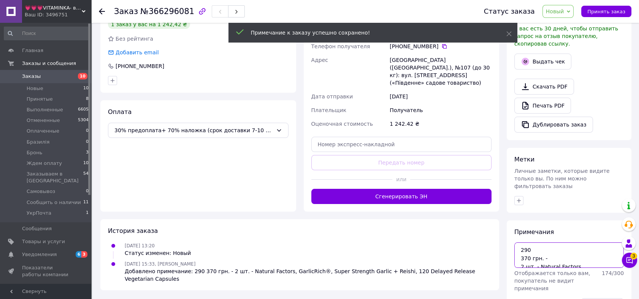
click at [554, 246] on textarea "290 370 грн. - 2 шт. - Natural Factors, GarlicRich®, Super Strength Garlic + Re…" at bounding box center [569, 255] width 110 height 25
click at [556, 251] on textarea "290 370 грн. - 2 шт. - Natural Factors, GarlicRich®, Super Strength Garlic + Re…" at bounding box center [569, 255] width 110 height 25
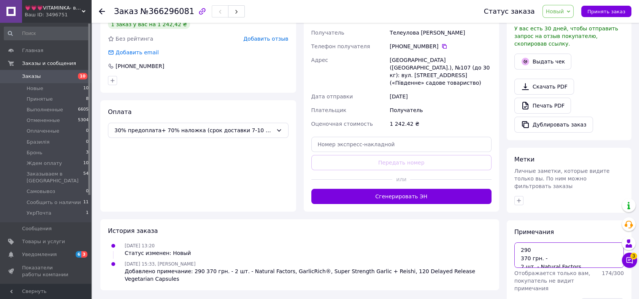
click at [556, 251] on textarea "290 370 грн. - 2 шт. - Natural Factors, GarlicRich®, Super Strength Garlic + Re…" at bounding box center [569, 255] width 110 height 25
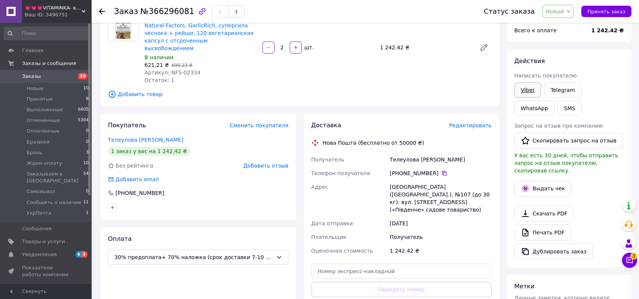
click at [536, 91] on link "Viber" at bounding box center [527, 90] width 27 height 15
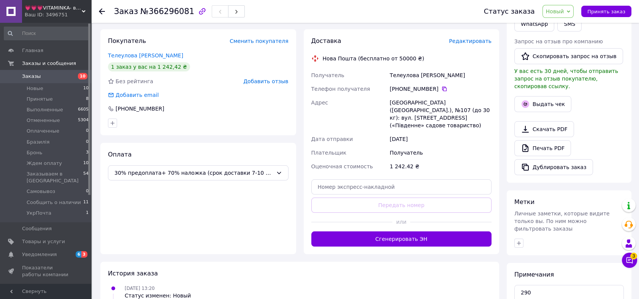
click at [570, 13] on icon at bounding box center [568, 11] width 3 height 3
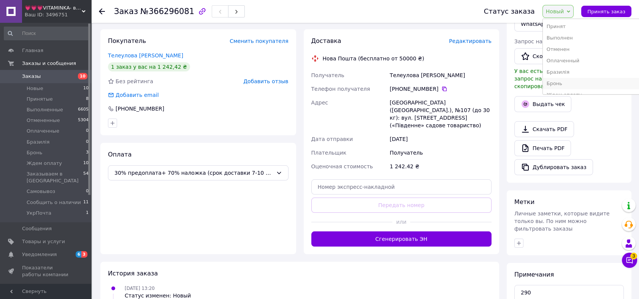
scroll to position [42, 0]
click at [571, 49] on li "Ждем оплату" at bounding box center [591, 52] width 97 height 11
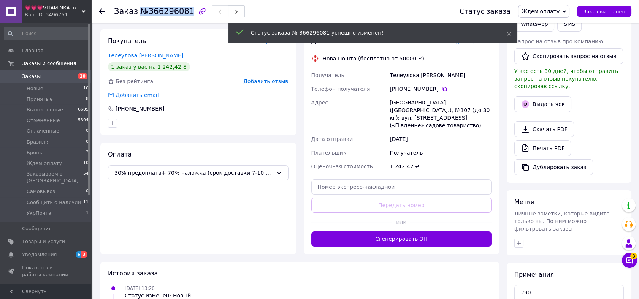
drag, startPoint x: 137, startPoint y: 12, endPoint x: 183, endPoint y: 11, distance: 45.6
click at [183, 11] on span "№366296081" at bounding box center [167, 11] width 54 height 9
copy span "№366296081"
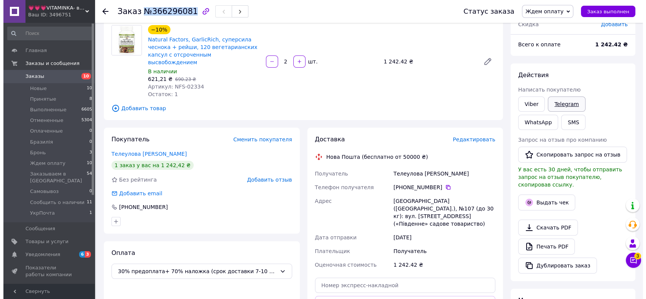
scroll to position [0, 0]
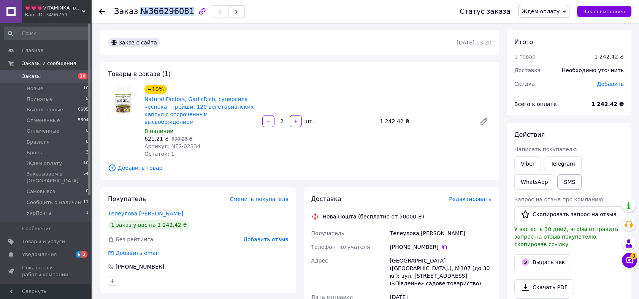
click at [557, 183] on button "SMS" at bounding box center [569, 182] width 24 height 15
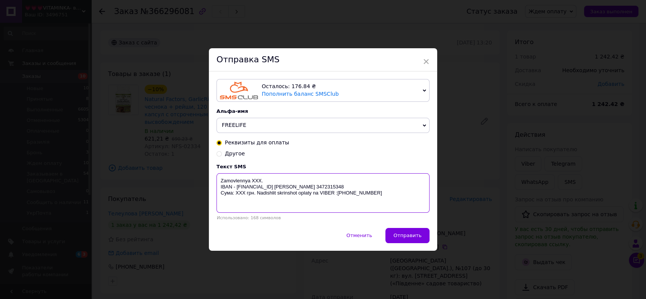
click at [258, 176] on textarea "Zamovlennya XXX. IBAN - [FINANCIAL_ID] [PERSON_NAME] 3472315348 Сума: ХХХ грн. …" at bounding box center [322, 193] width 213 height 40
paste textarea "№366296081"
click at [242, 197] on textarea "Zamovlennya №[FINANCIAL_ID]. IBAN - [FINANCIAL_ID] [PERSON_NAME] 3472315348 Сум…" at bounding box center [322, 193] width 213 height 40
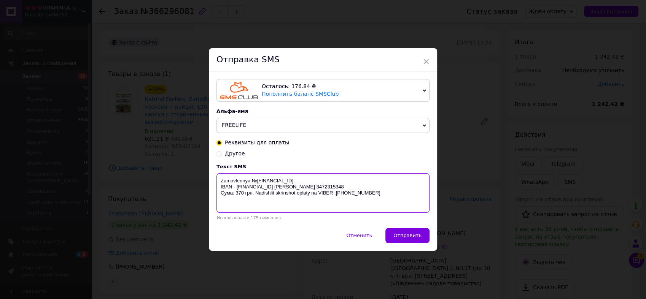
drag, startPoint x: 219, startPoint y: 182, endPoint x: 331, endPoint y: 203, distance: 113.7
click at [331, 203] on textarea "Zamovlennya №[FINANCIAL_ID]. IBAN - [FINANCIAL_ID] [PERSON_NAME] 3472315348 Сум…" at bounding box center [322, 193] width 213 height 40
type textarea "Zamovlennya №[FINANCIAL_ID]. IBAN - [FINANCIAL_ID] [PERSON_NAME] 3472315348 Сум…"
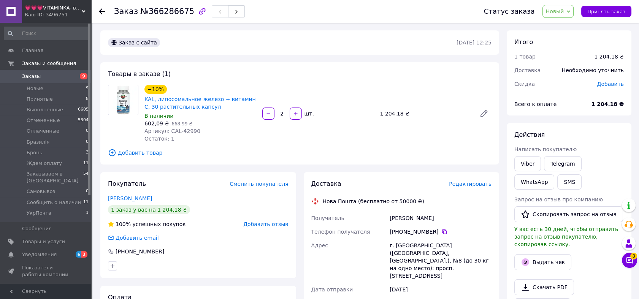
click at [564, 10] on span "Новый" at bounding box center [555, 11] width 18 height 6
click at [569, 54] on li "Отменен" at bounding box center [591, 49] width 97 height 11
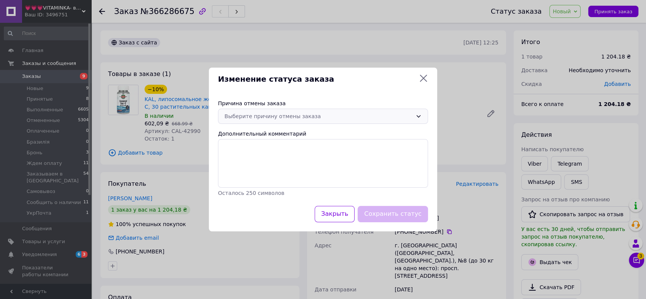
click at [282, 114] on div "Выберите причину отмены заказа" at bounding box center [318, 116] width 188 height 8
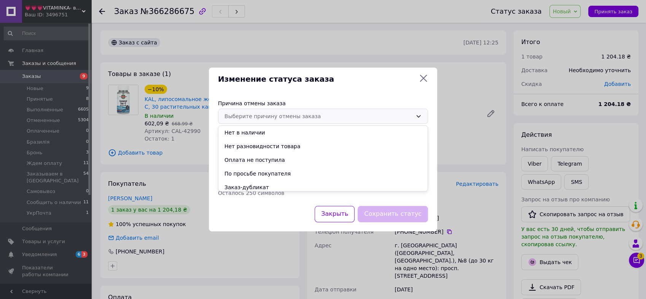
scroll to position [30, 0]
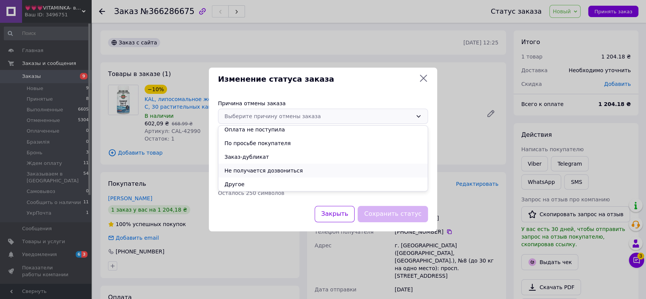
click at [267, 177] on li "Не получается дозвониться" at bounding box center [322, 171] width 209 height 14
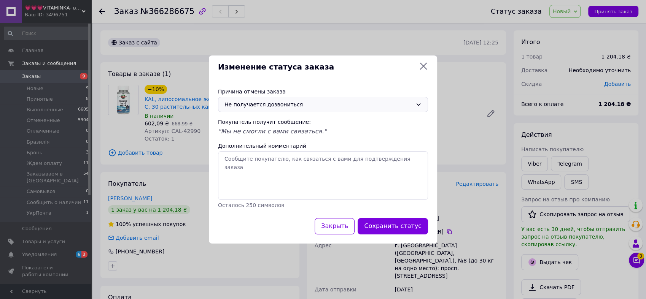
drag, startPoint x: 268, startPoint y: 97, endPoint x: 268, endPoint y: 101, distance: 4.6
click at [268, 97] on div "Не получается дозвониться" at bounding box center [323, 104] width 210 height 15
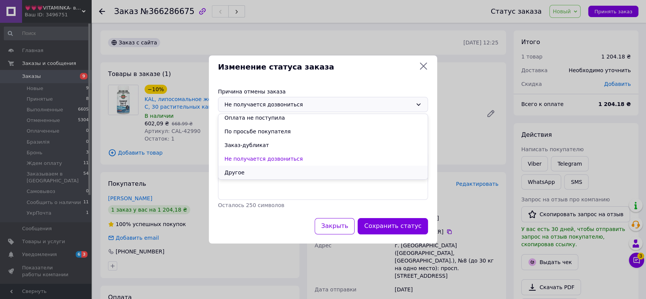
click at [264, 174] on li "Другое" at bounding box center [322, 173] width 209 height 14
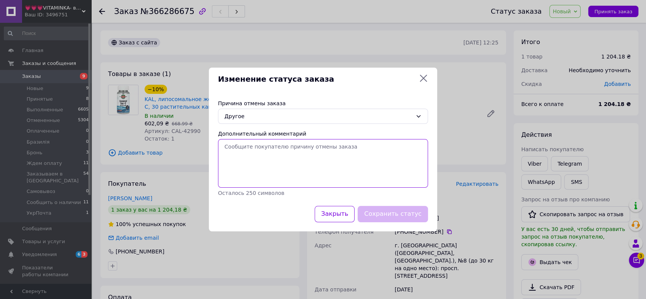
paste textarea "На відправку чекати 7-10 днів"
click at [264, 171] on textarea "Дополнительный комментарий" at bounding box center [323, 163] width 210 height 49
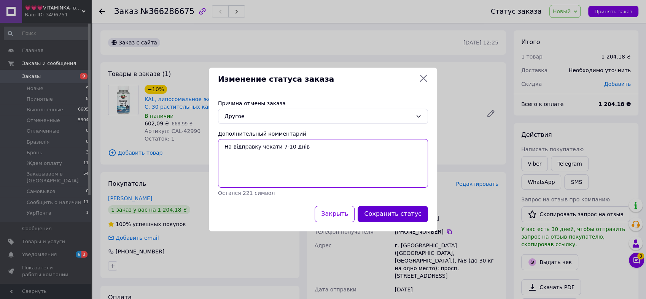
type textarea "На відправку чекати 7-10 днів"
click at [386, 215] on button "Сохранить статус" at bounding box center [392, 214] width 70 height 16
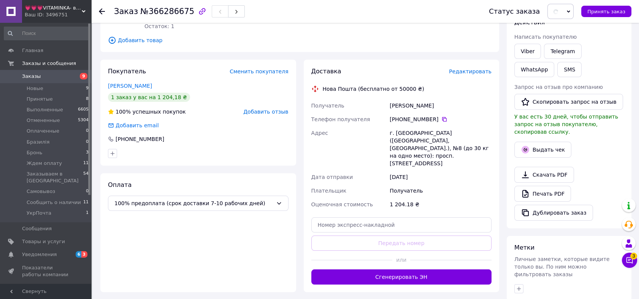
scroll to position [197, 0]
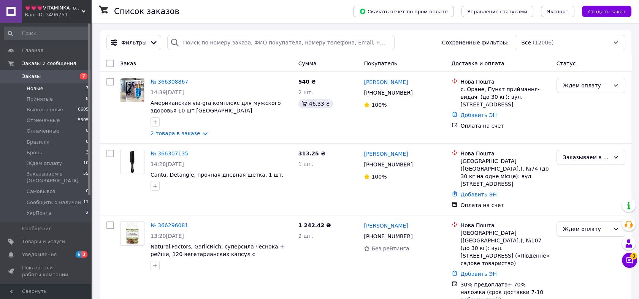
click at [79, 88] on li "Новые 7" at bounding box center [46, 88] width 93 height 11
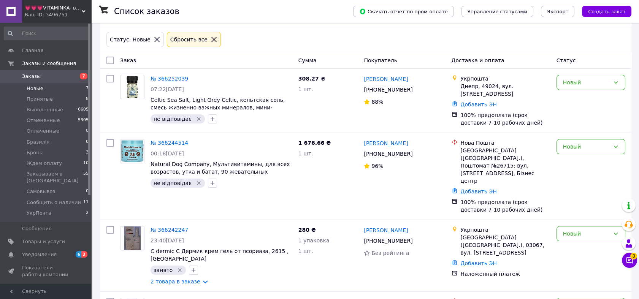
scroll to position [84, 0]
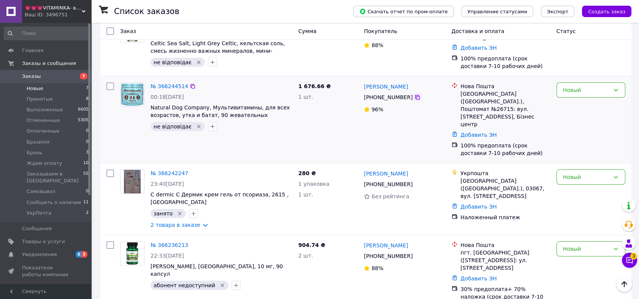
click at [414, 94] on icon at bounding box center [417, 97] width 6 height 6
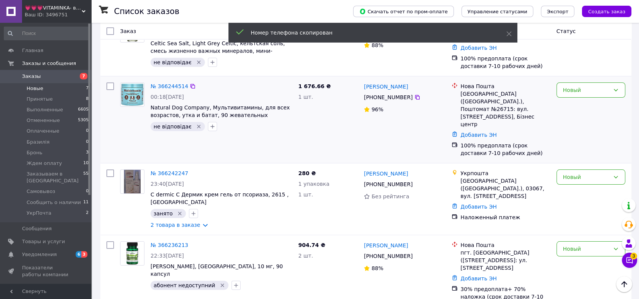
click at [130, 92] on img at bounding box center [133, 95] width 24 height 24
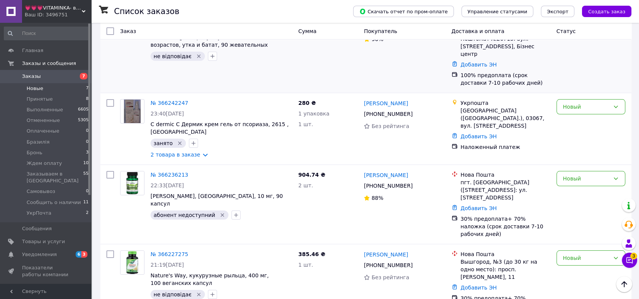
scroll to position [169, 0]
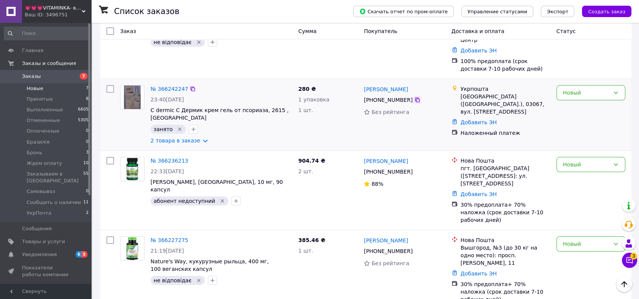
click at [416, 96] on div at bounding box center [418, 100] width 8 height 8
click at [407, 97] on span "[PHONE_NUMBER]" at bounding box center [388, 100] width 49 height 6
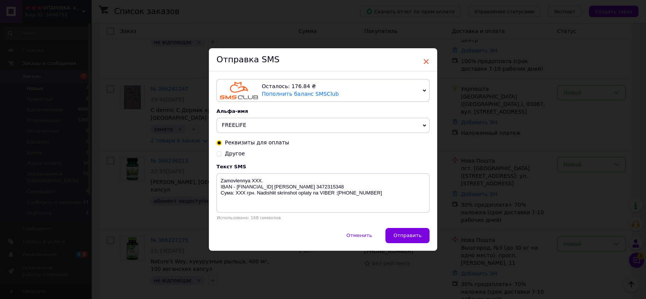
click at [425, 57] on span "×" at bounding box center [425, 61] width 7 height 13
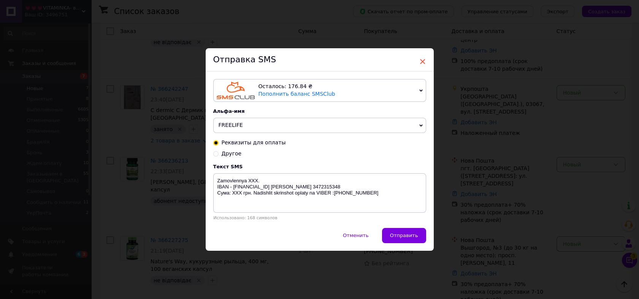
click at [422, 62] on span "×" at bounding box center [422, 61] width 7 height 13
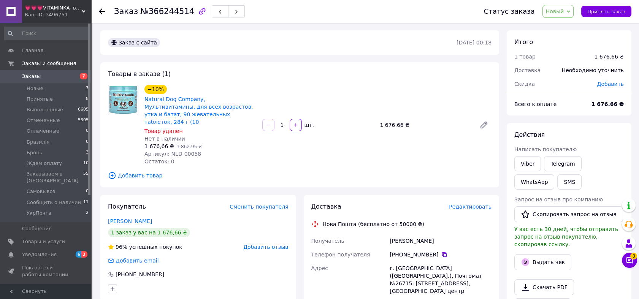
click at [562, 10] on span "Новый" at bounding box center [555, 11] width 18 height 6
click at [565, 50] on li "Отменен" at bounding box center [591, 49] width 97 height 11
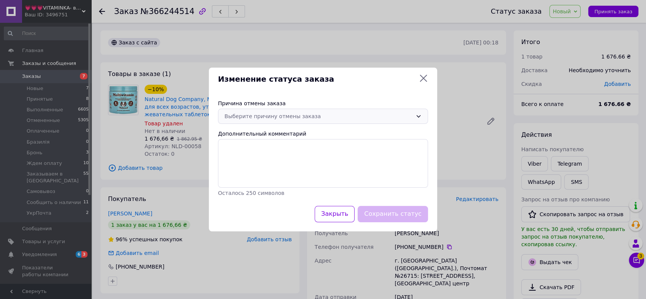
click at [326, 120] on div "Выберите причину отмены заказа" at bounding box center [318, 116] width 188 height 8
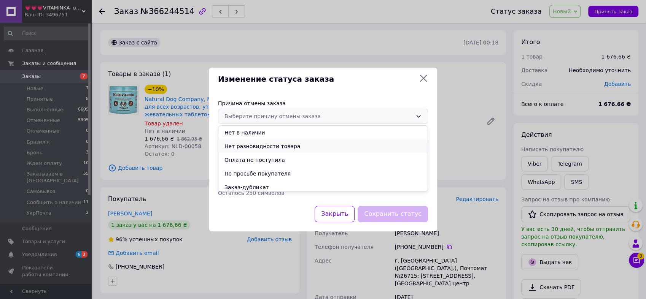
click at [299, 149] on li "Нет разновидности товара" at bounding box center [322, 147] width 209 height 14
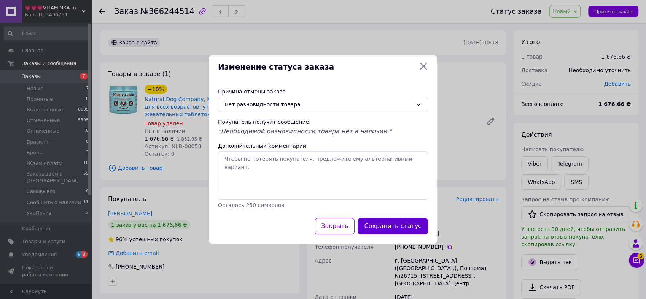
click at [411, 228] on button "Сохранить статус" at bounding box center [392, 226] width 70 height 16
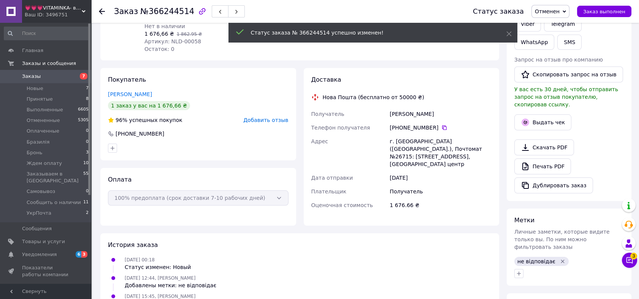
scroll to position [199, 0]
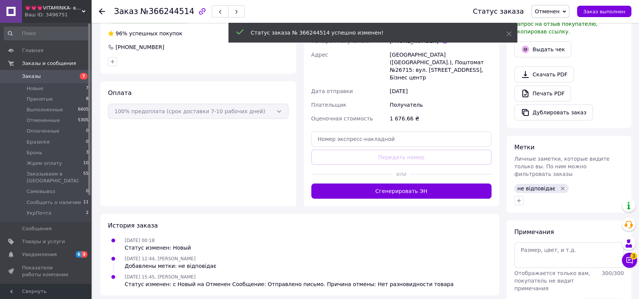
click at [560, 186] on icon "Удалить метку" at bounding box center [563, 189] width 6 height 6
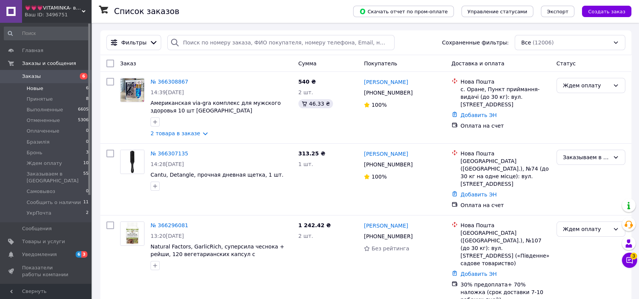
click at [37, 91] on span "Новые" at bounding box center [35, 88] width 17 height 7
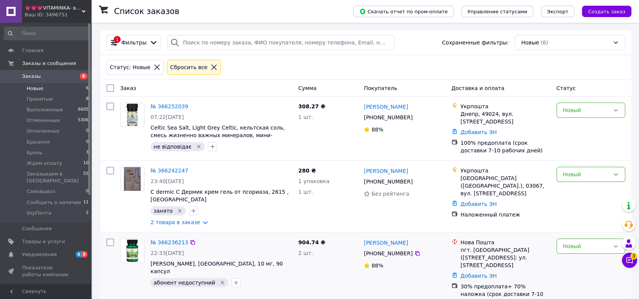
scroll to position [98, 0]
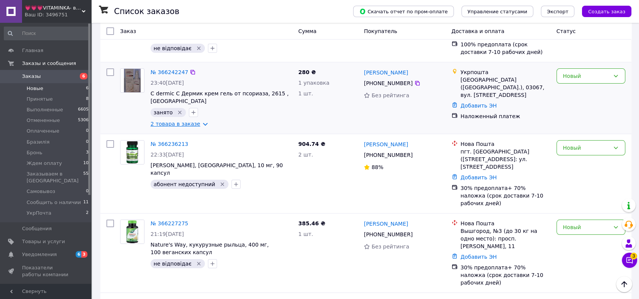
click at [181, 121] on link "2 товара в заказе" at bounding box center [176, 124] width 50 height 6
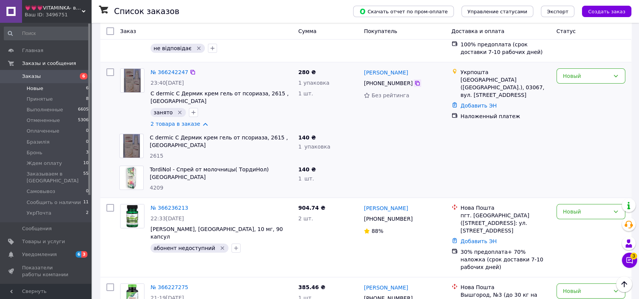
click at [415, 81] on icon at bounding box center [417, 83] width 5 height 5
click at [177, 110] on icon "Удалить метку" at bounding box center [180, 113] width 6 height 6
click at [138, 76] on img at bounding box center [132, 81] width 16 height 24
click at [581, 72] on div "Новый" at bounding box center [586, 76] width 47 height 8
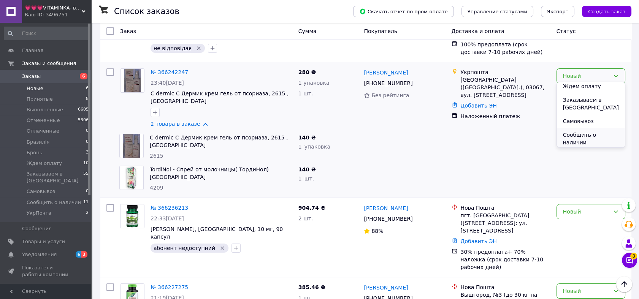
click at [597, 149] on li "УкрПочта" at bounding box center [591, 156] width 68 height 14
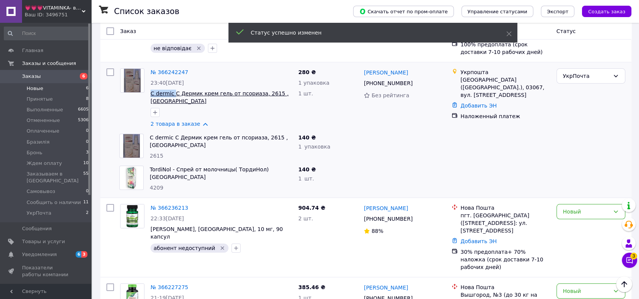
drag, startPoint x: 160, startPoint y: 91, endPoint x: 173, endPoint y: 91, distance: 13.3
click at [173, 91] on div "№ 366242247 23:40, 11.10.2025 C dermic С Дермик крем гель от псориаза, 2615 , О…" at bounding box center [222, 97] width 148 height 65
copy span "C dermic"
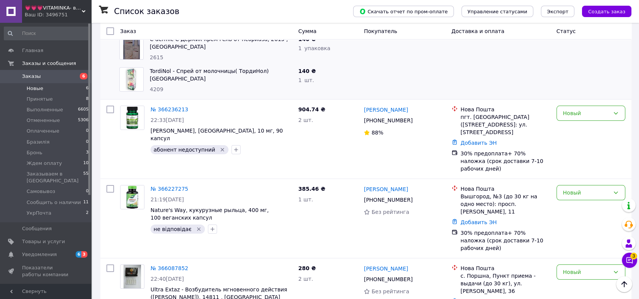
scroll to position [225, 0]
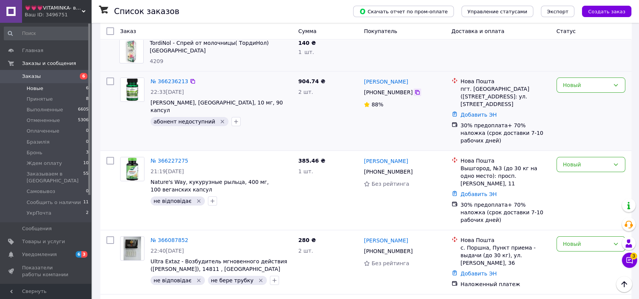
click at [415, 89] on icon at bounding box center [417, 92] width 6 height 6
click at [221, 120] on icon "Удалить метку" at bounding box center [222, 121] width 3 height 3
click at [600, 81] on div "Новый" at bounding box center [586, 85] width 47 height 8
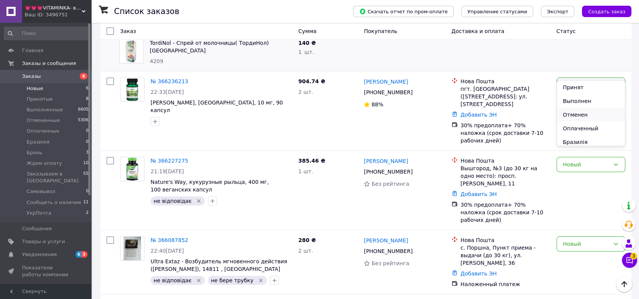
scroll to position [42, 0]
click at [602, 130] on li "Ждем оплату" at bounding box center [591, 128] width 68 height 14
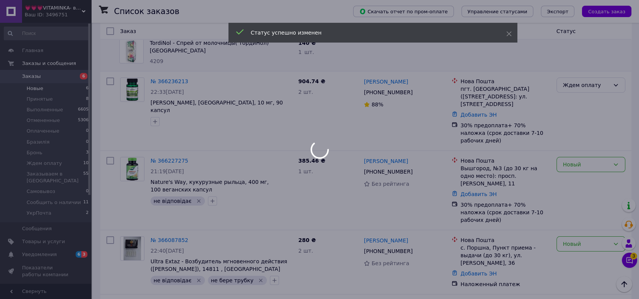
scroll to position [100, 0]
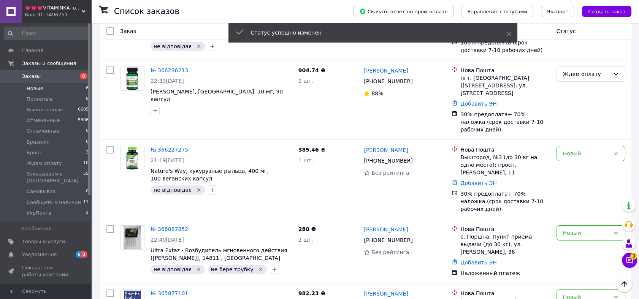
click at [140, 80] on img at bounding box center [133, 79] width 24 height 24
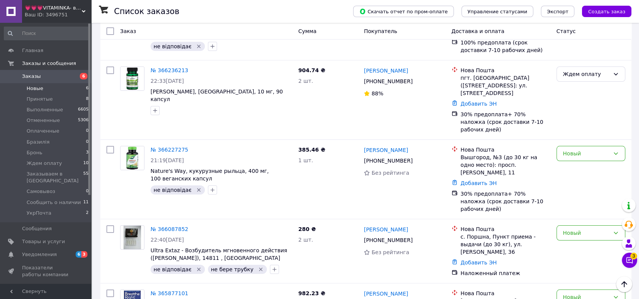
scroll to position [137, 0]
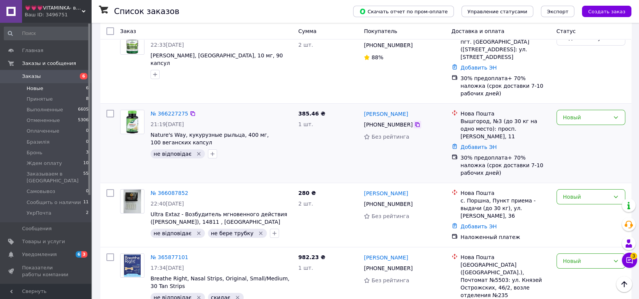
click at [414, 122] on icon at bounding box center [417, 125] width 6 height 6
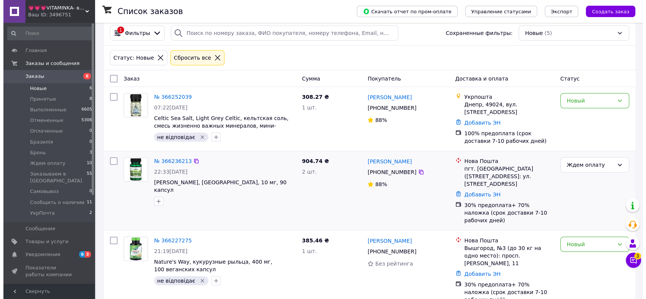
scroll to position [0, 0]
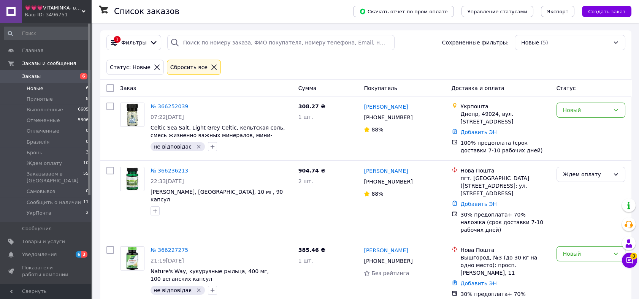
click at [211, 69] on icon at bounding box center [214, 67] width 7 height 7
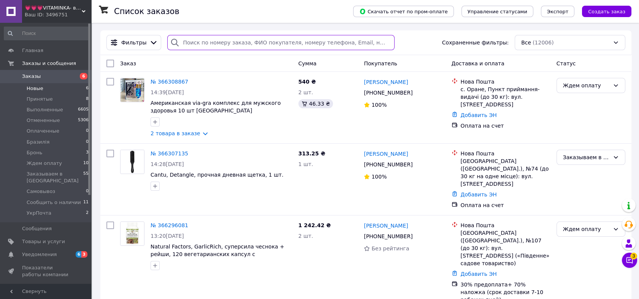
paste input "366296081"
click at [222, 44] on input "search" at bounding box center [280, 42] width 227 height 15
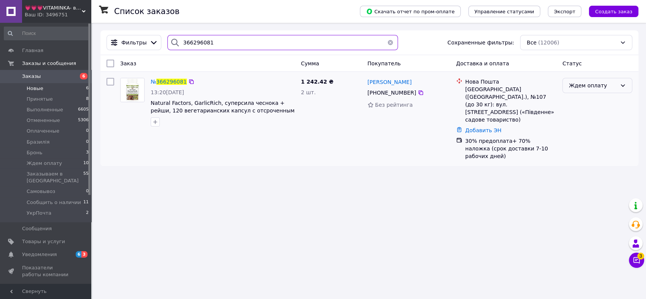
type input "366296081"
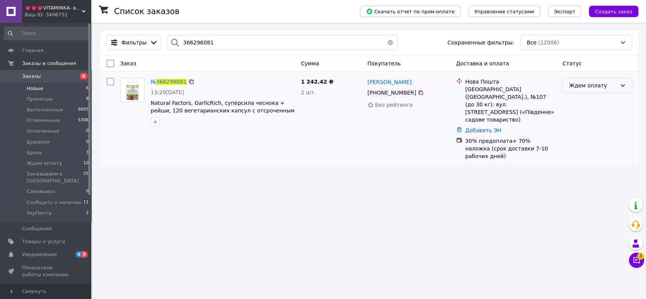
click at [593, 83] on div "Ждем оплату" at bounding box center [592, 85] width 48 height 8
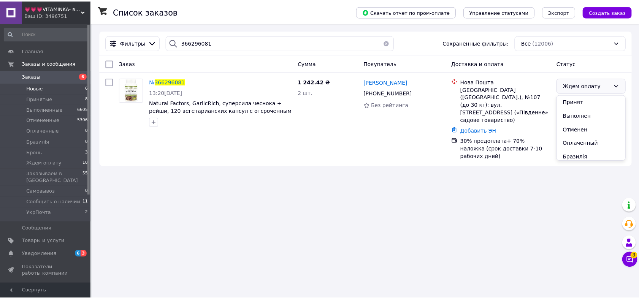
scroll to position [71, 0]
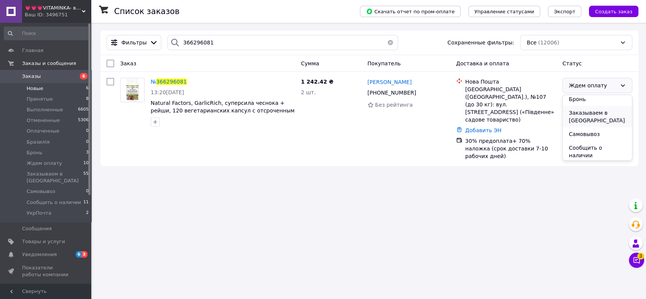
click at [594, 112] on li "Заказываем в [GEOGRAPHIC_DATA]" at bounding box center [596, 116] width 69 height 21
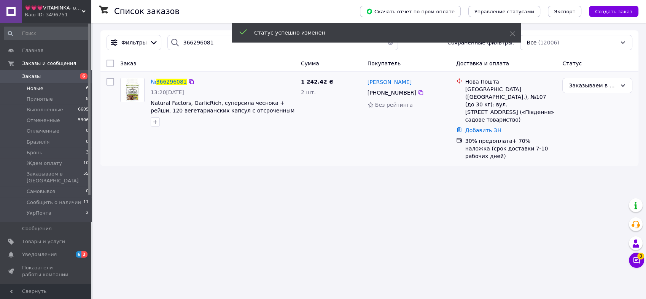
click at [137, 92] on img at bounding box center [133, 90] width 24 height 24
click at [68, 91] on li "Новые 6" at bounding box center [46, 88] width 93 height 11
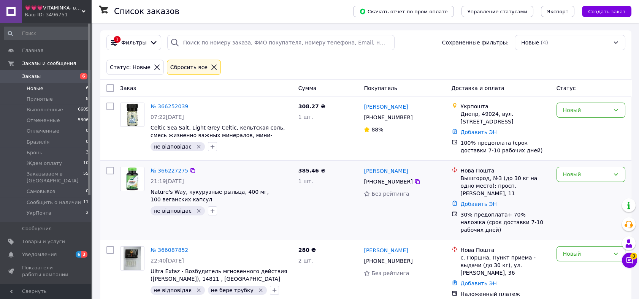
scroll to position [64, 0]
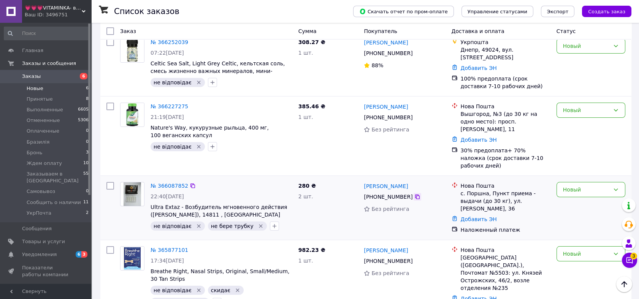
click at [414, 194] on icon at bounding box center [417, 197] width 6 height 6
click at [415, 259] on icon at bounding box center [417, 261] width 5 height 5
click at [583, 250] on div "Новый" at bounding box center [586, 254] width 47 height 8
click at [581, 189] on li "Отменен" at bounding box center [591, 192] width 68 height 14
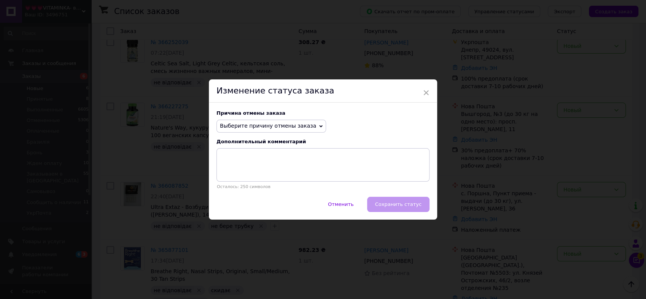
drag, startPoint x: 240, startPoint y: 126, endPoint x: 244, endPoint y: 173, distance: 47.3
click at [240, 127] on span "Выберите причину отмены заказа" at bounding box center [268, 126] width 96 height 6
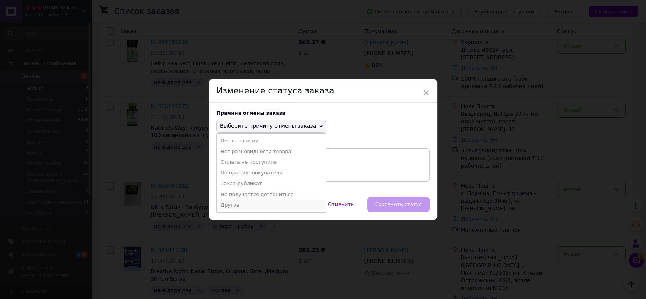
click at [246, 205] on li "Другое" at bounding box center [271, 205] width 109 height 11
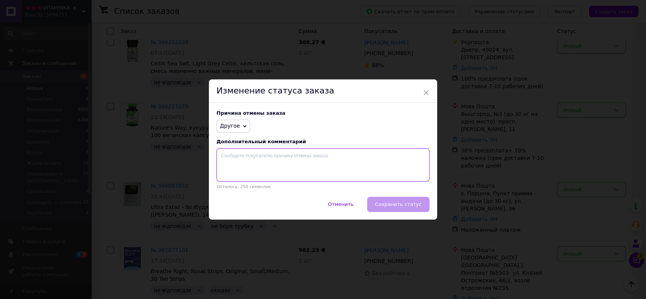
paste textarea "Ми не можемо Вам додзвонитись стосовно замовлення. Передзвоніть нам - 0632359321"
click at [250, 177] on textarea "Ми не можемо Вам додзвонитись стосовно замовлення. Передзвоніть нам - 0632359321" at bounding box center [322, 164] width 213 height 33
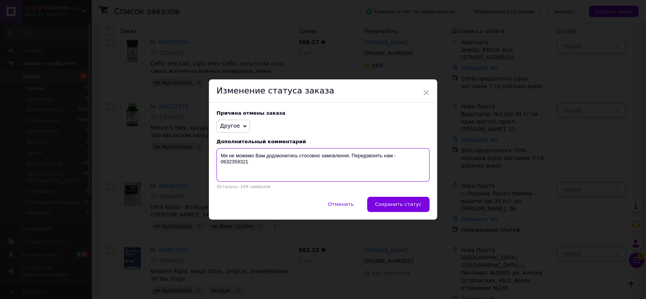
type textarea "Ми не можемо Вам додзвонитись стосовно замовлення. Передзвоніть нам - 0632359321"
click at [405, 204] on span "Сохранить статус" at bounding box center [398, 205] width 46 height 6
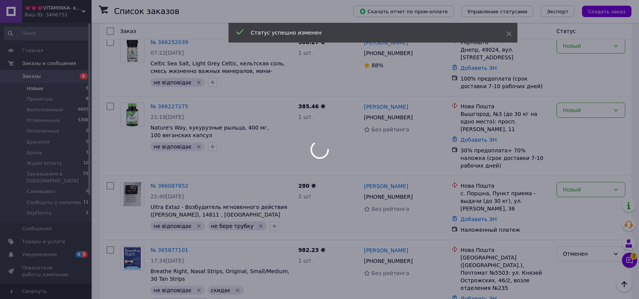
click at [64, 8] on div at bounding box center [319, 149] width 639 height 299
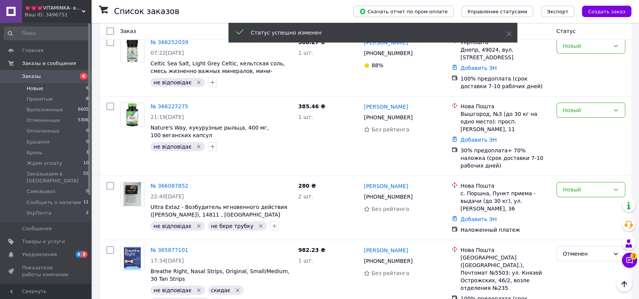
click at [64, 12] on div "Ваш ID: 3496751" at bounding box center [58, 14] width 67 height 7
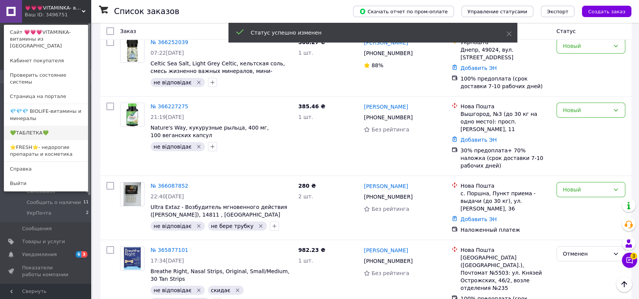
click at [60, 126] on link "💚ТАБЛЕТКА💚" at bounding box center [46, 133] width 84 height 14
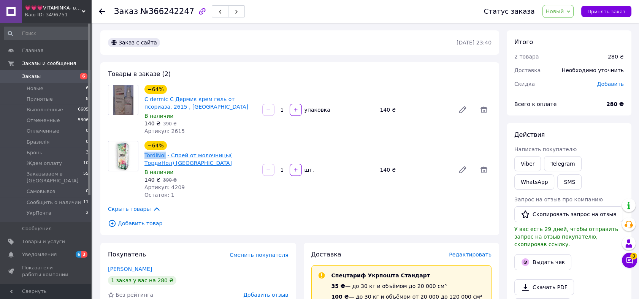
drag, startPoint x: 142, startPoint y: 156, endPoint x: 164, endPoint y: 154, distance: 22.5
click at [164, 154] on div "−64% TordiNol - Спрей от молочницы( ТордиНол) [GEOGRAPHIC_DATA] В наличии 140 ₴…" at bounding box center [200, 170] width 118 height 61
copy link "TordiNol"
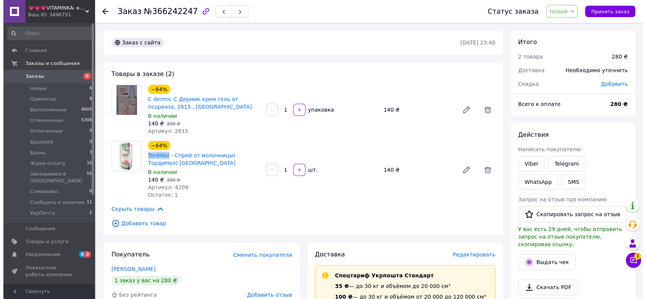
scroll to position [113, 0]
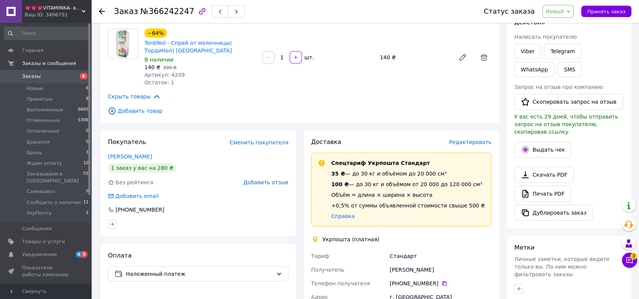
click at [467, 140] on span "Редактировать" at bounding box center [470, 142] width 43 height 6
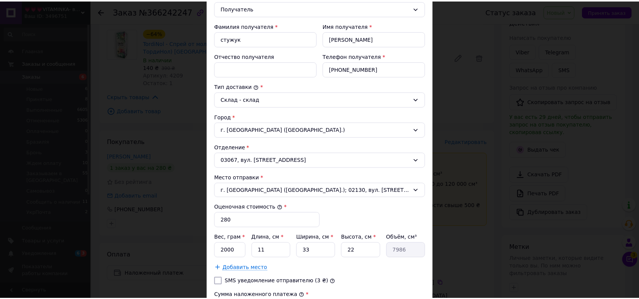
scroll to position [225, 0]
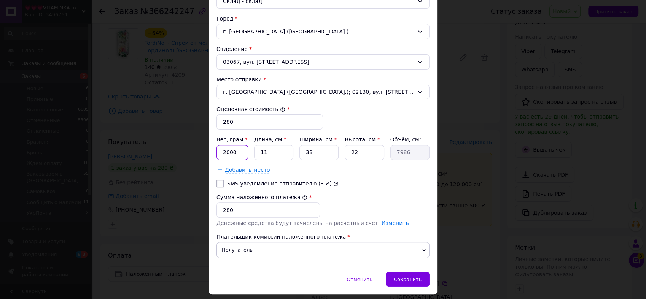
click at [239, 148] on input "2000" at bounding box center [232, 152] width 32 height 15
type input "200"
click at [217, 184] on input "SMS уведомление отправителю (3 ₴)" at bounding box center [220, 184] width 8 height 8
checkbox input "true"
click at [408, 273] on div "Сохранить" at bounding box center [408, 279] width 44 height 15
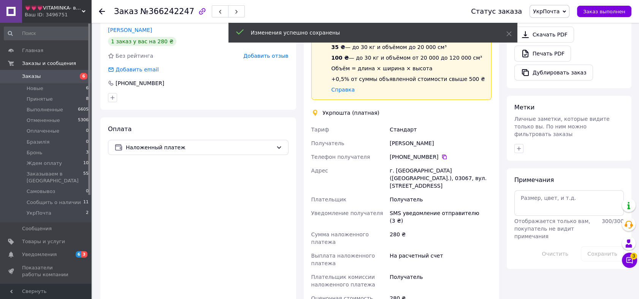
scroll to position [338, 0]
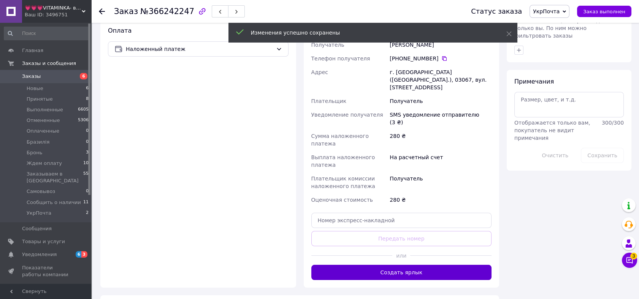
click at [423, 265] on button "Создать ярлык" at bounding box center [401, 272] width 181 height 15
click at [520, 47] on icon "button" at bounding box center [519, 50] width 6 height 6
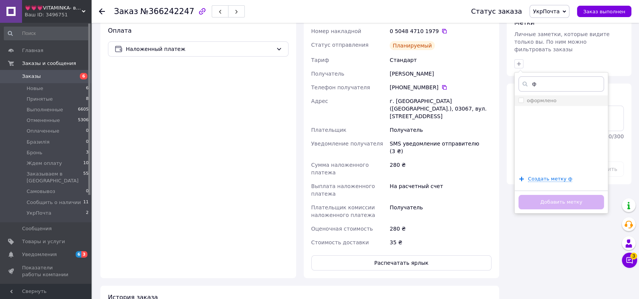
type input "ф"
click at [518, 95] on li "оформлено" at bounding box center [561, 100] width 93 height 11
checkbox input "true"
click at [562, 195] on button "Добавить метку" at bounding box center [562, 202] width 86 height 15
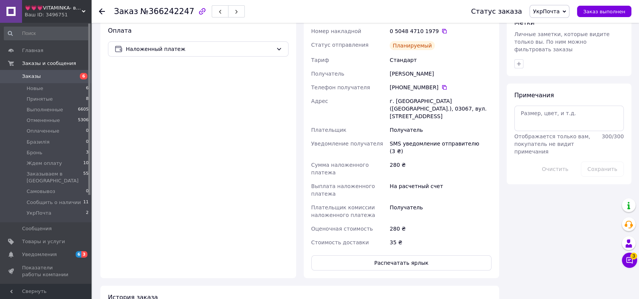
scroll to position [253, 0]
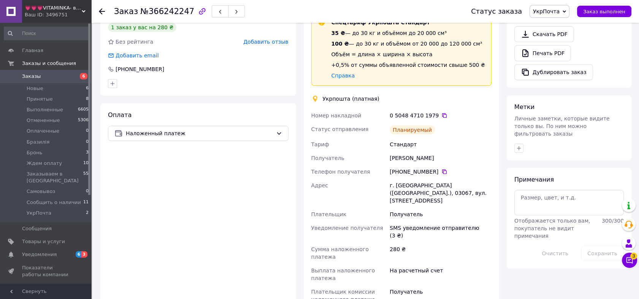
click at [441, 116] on div "0 5048 4710 1979" at bounding box center [441, 116] width 102 height 8
click at [442, 116] on icon at bounding box center [444, 115] width 5 height 5
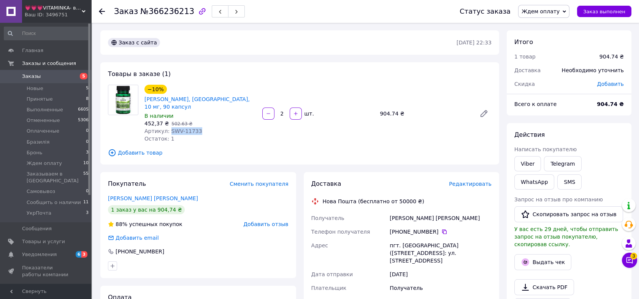
drag, startPoint x: 196, startPoint y: 122, endPoint x: 167, endPoint y: 122, distance: 28.5
click at [167, 127] on div "Артикул: SWV-11733" at bounding box center [200, 131] width 112 height 8
copy span "SWV-11733"
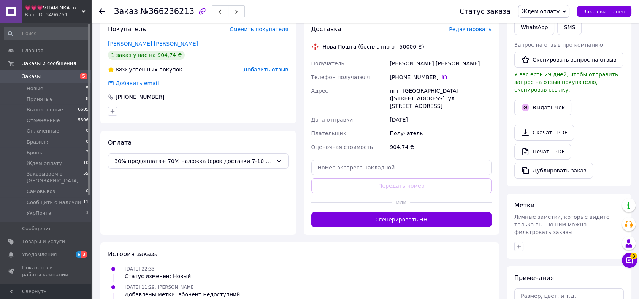
scroll to position [214, 0]
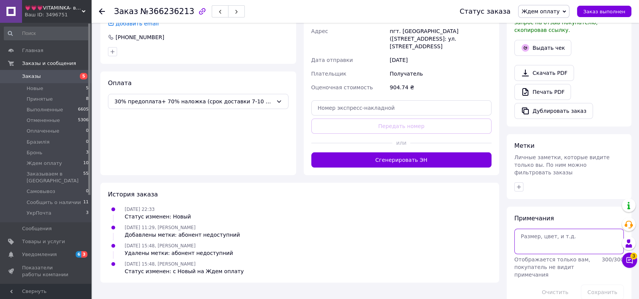
click at [566, 239] on textarea at bounding box center [569, 241] width 110 height 25
click at [547, 237] on textarea "212" at bounding box center [569, 241] width 110 height 25
paste textarea "[PERSON_NAME], [MEDICAL_DATA], 10 mg, 90 Capsules"
type textarea "212 270 грн. - 2 шт. - Swanson, [MEDICAL_DATA], 10 mg, 90 Capsules"
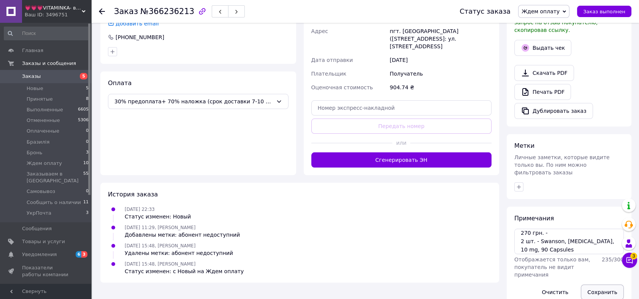
click at [603, 285] on button "Сохранить" at bounding box center [602, 292] width 43 height 15
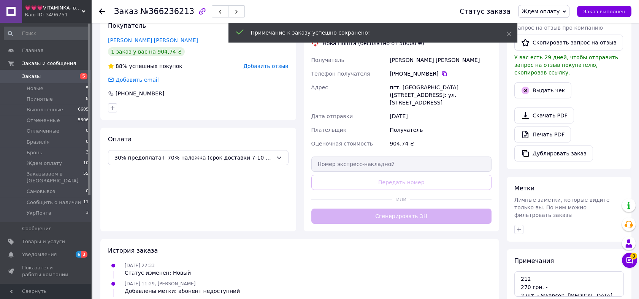
scroll to position [172, 0]
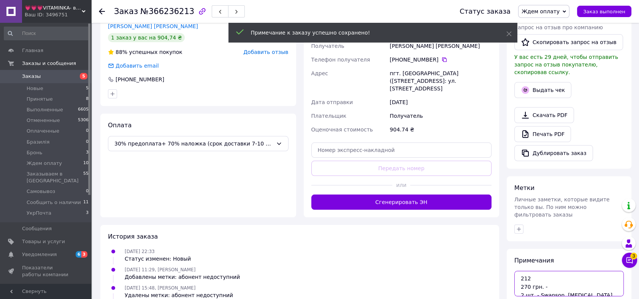
click at [552, 271] on textarea "212 270 грн. - 2 шт. - Swanson, [MEDICAL_DATA], 10 mg, 90 Capsules" at bounding box center [569, 283] width 110 height 25
click at [554, 283] on textarea "212 270 грн. - 2 шт. - Swanson, [MEDICAL_DATA], 10 mg, 90 Capsules" at bounding box center [569, 283] width 110 height 25
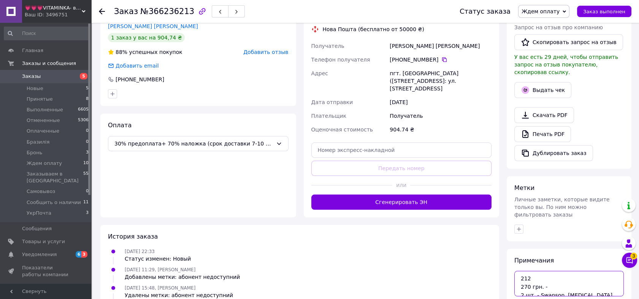
click at [554, 283] on textarea "212 270 грн. - 2 шт. - Swanson, Vinpocetine, 10 mg, 90 Capsules" at bounding box center [569, 283] width 110 height 25
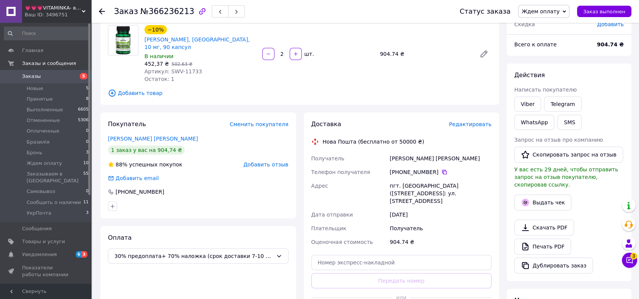
scroll to position [0, 0]
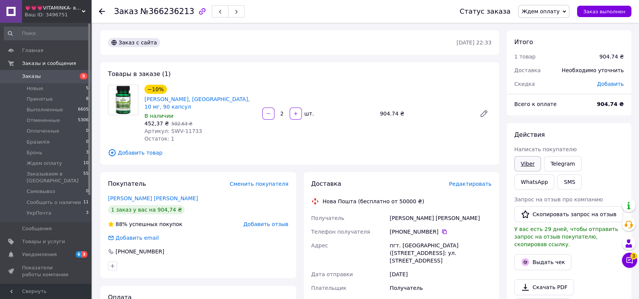
click at [522, 165] on link "Viber" at bounding box center [527, 163] width 27 height 15
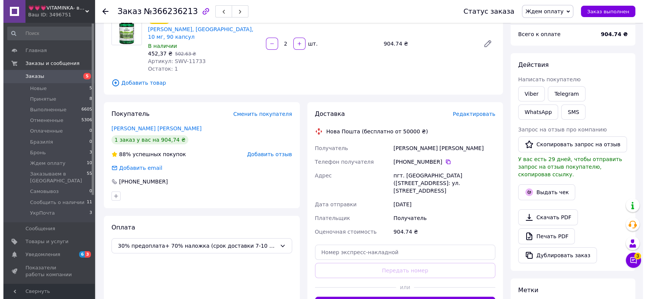
scroll to position [56, 0]
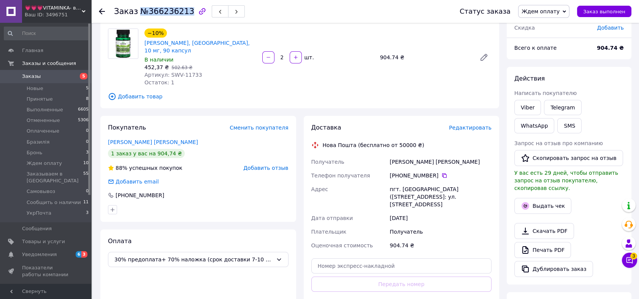
drag, startPoint x: 137, startPoint y: 13, endPoint x: 183, endPoint y: 12, distance: 46.0
click at [183, 12] on span "№366236213" at bounding box center [167, 11] width 54 height 9
copy span "№366236213"
click at [557, 125] on button "SMS" at bounding box center [569, 125] width 24 height 15
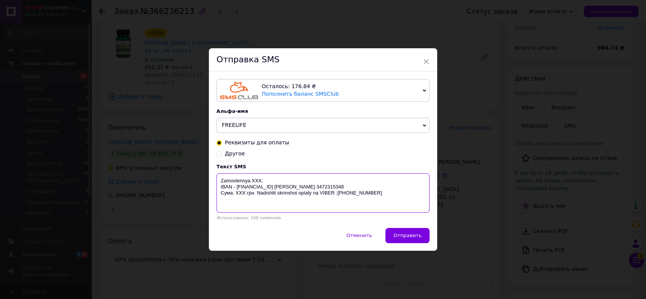
click at [255, 181] on textarea "Zamovlennya XXX. IBAN - UA669358710000067325000069664 Кучеренко Тетяна Олександ…" at bounding box center [322, 193] width 213 height 40
paste textarea "№366236213"
click at [239, 200] on textarea "Zamovlennya №366236213. IBAN - UA669358710000067325000069664 Кучеренко Тетяна О…" at bounding box center [322, 193] width 213 height 40
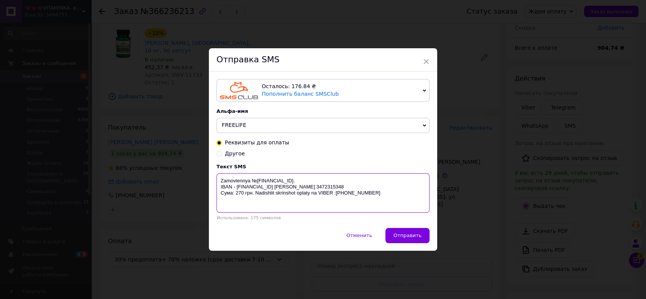
drag, startPoint x: 381, startPoint y: 206, endPoint x: 348, endPoint y: 207, distance: 32.7
click at [348, 207] on textarea "Zamovlennya №366236213. IBAN - UA669358710000067325000069664 Кучеренко Тетяна О…" at bounding box center [322, 193] width 213 height 40
type textarea "Zamovlennya №366236213. IBAN - UA669358710000067325000069664 Кучеренко Тетяна О…"
click at [415, 232] on button "Отправить" at bounding box center [407, 235] width 44 height 15
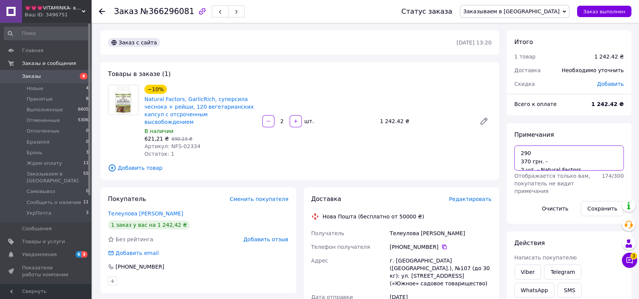
click at [562, 164] on textarea "290 370 грн. - 2 шт. - Natural Factors, GarlicRich®, Super Strength Garlic + Re…" at bounding box center [569, 158] width 110 height 25
type textarea "290 370 грн. - опл. 2 шт. - Natural Factors, GarlicRich®, Super Strength Garlic…"
click at [600, 210] on button "Сохранить" at bounding box center [602, 208] width 43 height 15
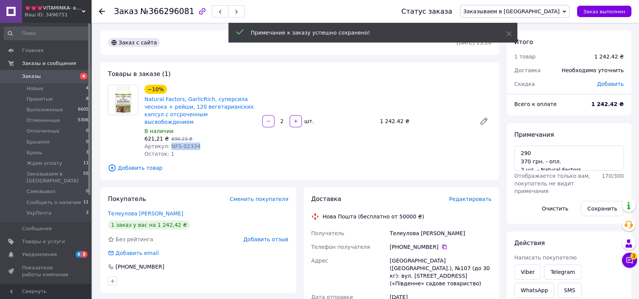
drag, startPoint x: 195, startPoint y: 139, endPoint x: 168, endPoint y: 140, distance: 26.7
click at [168, 143] on div "Артикул: NFS-02334" at bounding box center [200, 147] width 112 height 8
copy span "NFS-02334"
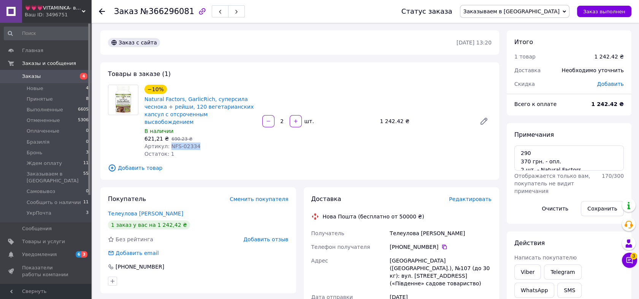
drag, startPoint x: 44, startPoint y: 79, endPoint x: 49, endPoint y: 80, distance: 4.6
click at [44, 79] on span "Заказы" at bounding box center [46, 76] width 48 height 7
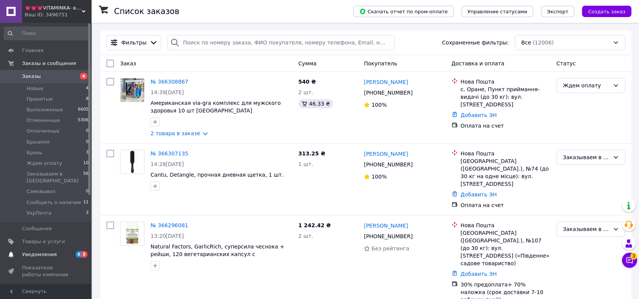
click at [75, 251] on span "6 3" at bounding box center [80, 254] width 21 height 7
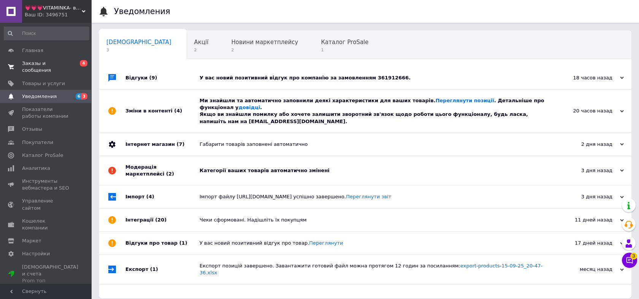
click at [72, 64] on span "0 4" at bounding box center [80, 67] width 21 height 14
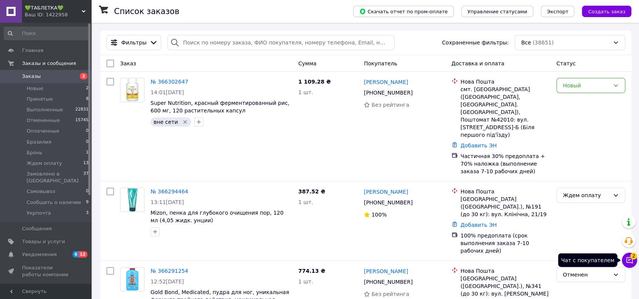
click at [630, 264] on icon at bounding box center [630, 261] width 8 height 8
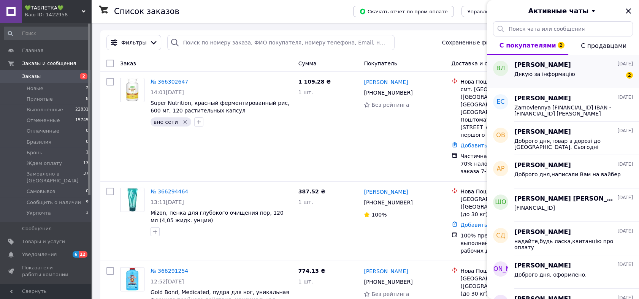
click at [565, 71] on span "Дякую за інформацію" at bounding box center [544, 74] width 61 height 6
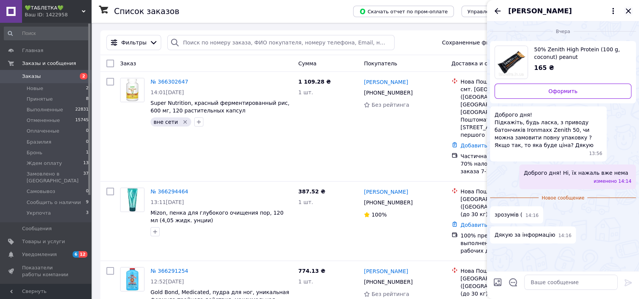
click at [627, 11] on icon "Закрыть" at bounding box center [628, 10] width 9 height 9
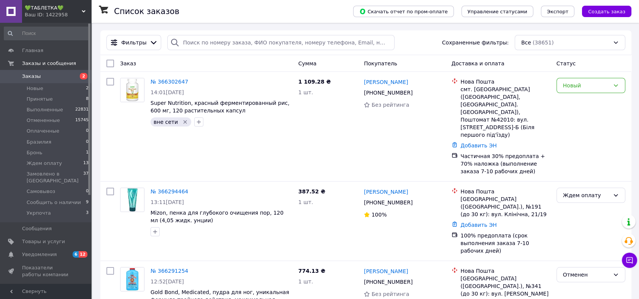
click at [56, 11] on span "💚ТАБЛЕТКА💚" at bounding box center [53, 8] width 57 height 7
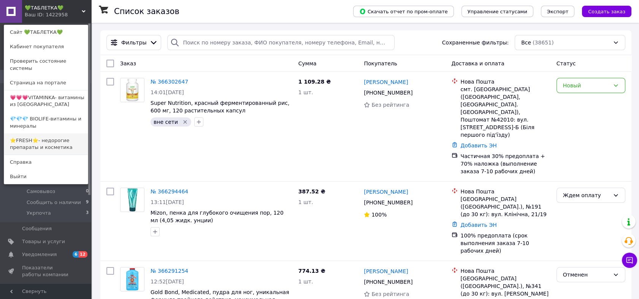
click at [46, 134] on link "⭐FRESH⭐- недорогие препараты и косметика" at bounding box center [46, 143] width 84 height 21
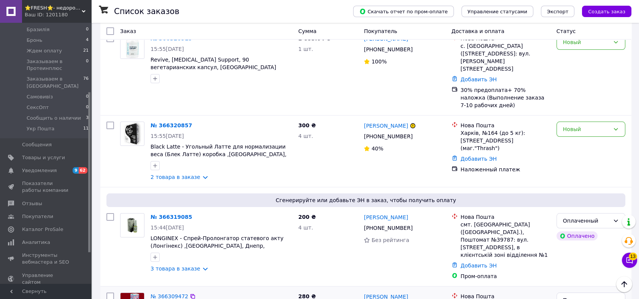
scroll to position [183, 0]
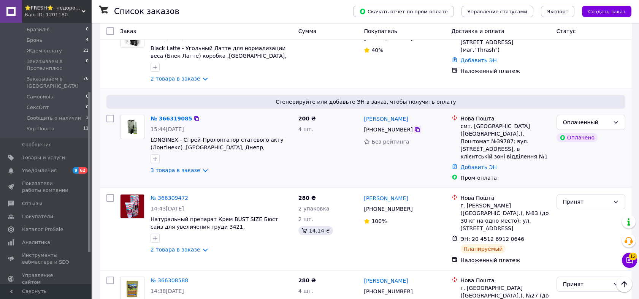
click at [416, 126] on div at bounding box center [418, 130] width 8 height 8
click at [414, 127] on icon at bounding box center [417, 130] width 6 height 6
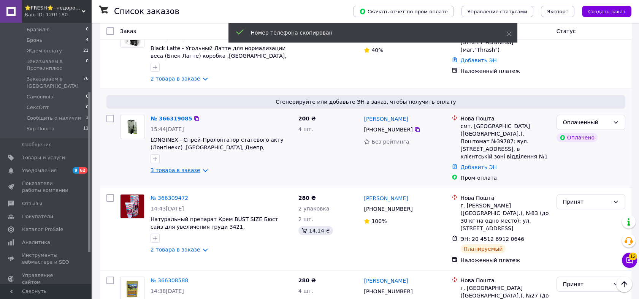
click at [187, 167] on link "3 товара в заказе" at bounding box center [176, 170] width 50 height 6
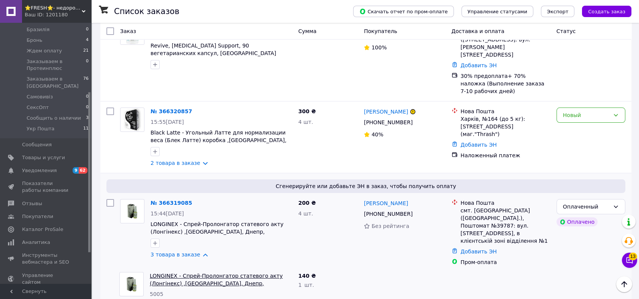
scroll to position [84, 0]
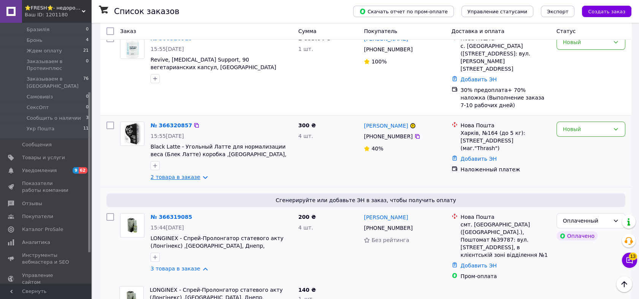
click at [181, 174] on link "2 товара в заказе" at bounding box center [176, 177] width 50 height 6
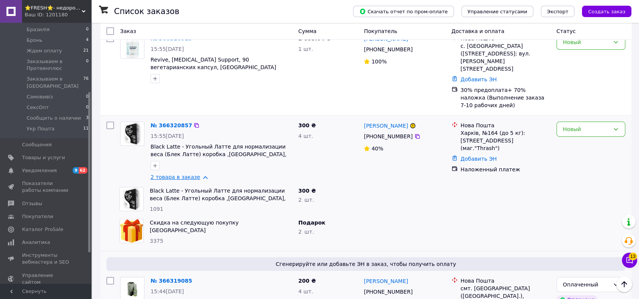
click at [181, 174] on link "2 товара в заказе" at bounding box center [176, 177] width 50 height 6
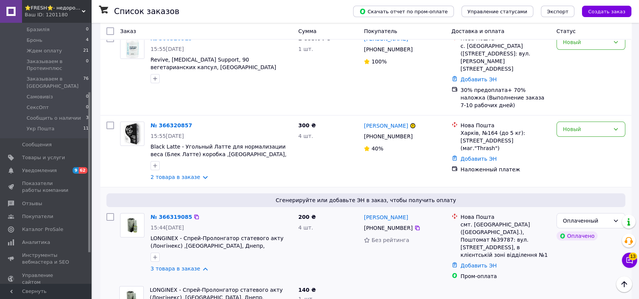
click at [137, 214] on img at bounding box center [132, 226] width 21 height 24
click at [606, 217] on div "Оплаченный" at bounding box center [586, 221] width 47 height 8
click at [597, 225] on li "Принят" at bounding box center [591, 222] width 68 height 14
click at [415, 134] on icon at bounding box center [417, 136] width 5 height 5
click at [598, 122] on div "Новый" at bounding box center [591, 129] width 69 height 15
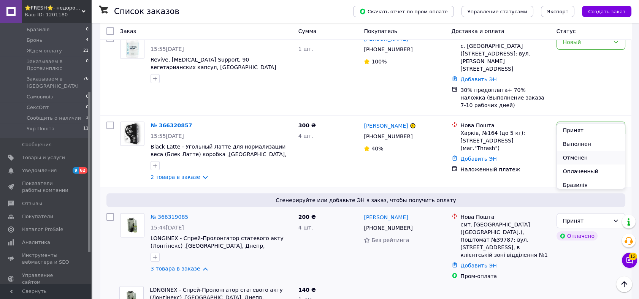
click at [594, 153] on li "Отменен" at bounding box center [591, 158] width 68 height 14
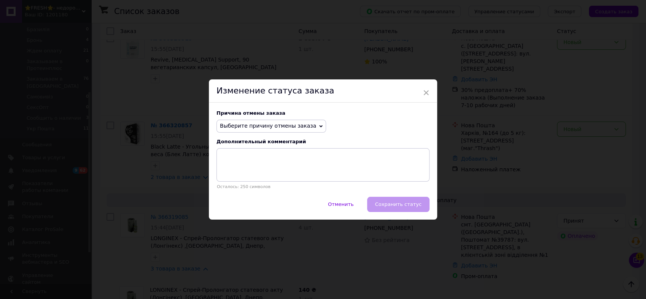
drag, startPoint x: 284, startPoint y: 128, endPoint x: 283, endPoint y: 132, distance: 4.7
click at [283, 130] on span "Выберите причину отмены заказа" at bounding box center [271, 126] width 110 height 13
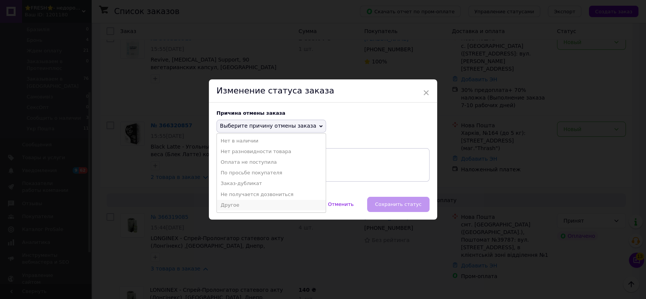
click at [268, 206] on li "Другое" at bounding box center [271, 205] width 109 height 11
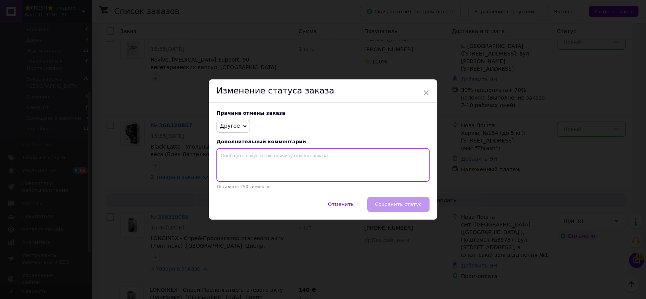
click at [319, 170] on textarea at bounding box center [322, 164] width 213 height 33
type textarea "передоплата 100 грн."
click at [412, 207] on span "Сохранить статус" at bounding box center [398, 205] width 46 height 6
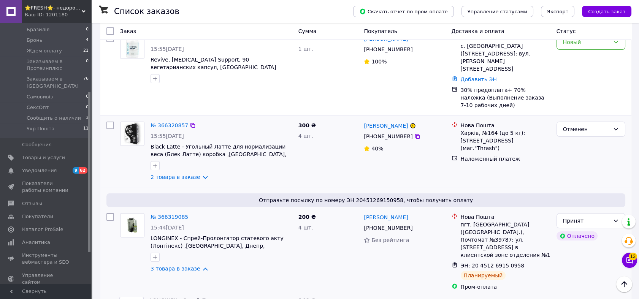
scroll to position [0, 0]
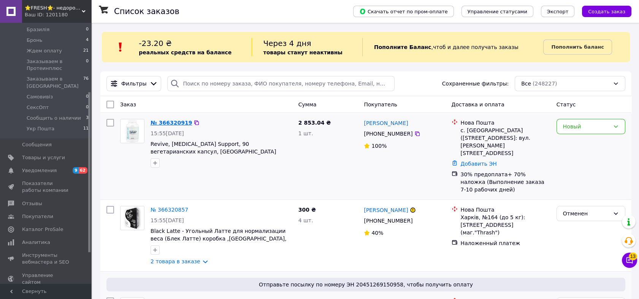
click at [169, 122] on link "№ 366320919" at bounding box center [171, 123] width 41 height 6
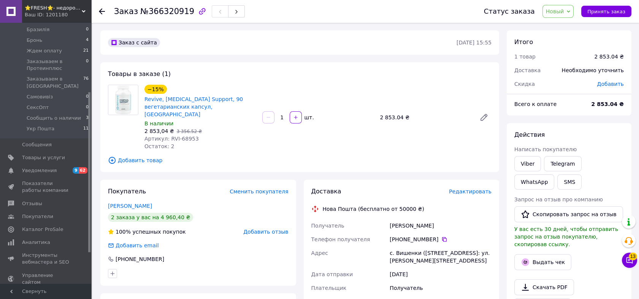
click at [443, 236] on div "[PHONE_NUMBER]" at bounding box center [441, 240] width 102 height 8
click at [441, 237] on icon at bounding box center [444, 240] width 6 height 6
drag, startPoint x: 196, startPoint y: 131, endPoint x: 167, endPoint y: 131, distance: 28.9
click at [167, 135] on div "Артикул: RVI-68953" at bounding box center [200, 139] width 112 height 8
copy span "RVI-68953"
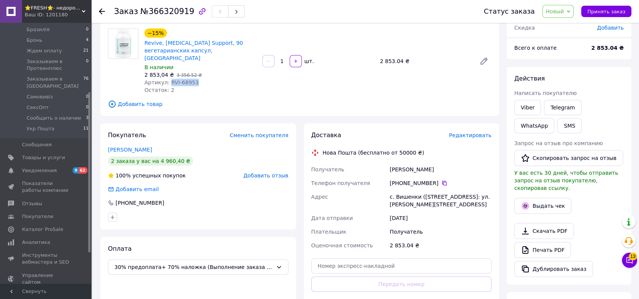
scroll to position [70, 0]
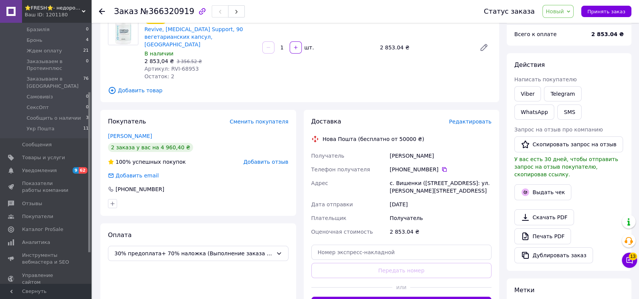
click at [438, 166] on div "[PHONE_NUMBER]" at bounding box center [441, 170] width 102 height 8
click at [442, 167] on icon at bounding box center [444, 170] width 6 height 6
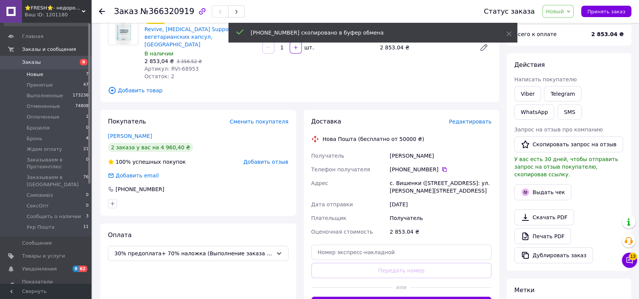
scroll to position [0, 0]
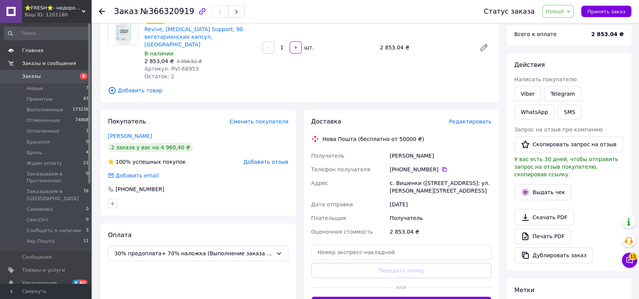
click at [54, 51] on span "Главная" at bounding box center [46, 50] width 48 height 7
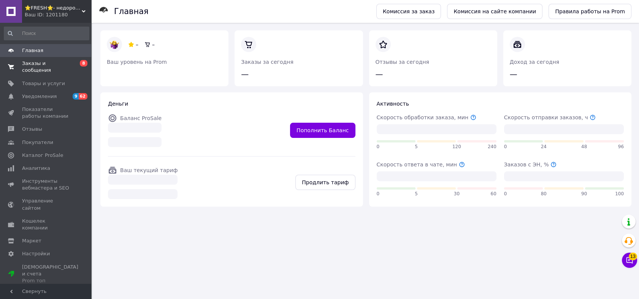
click at [61, 64] on span "Заказы и сообщения" at bounding box center [46, 67] width 48 height 14
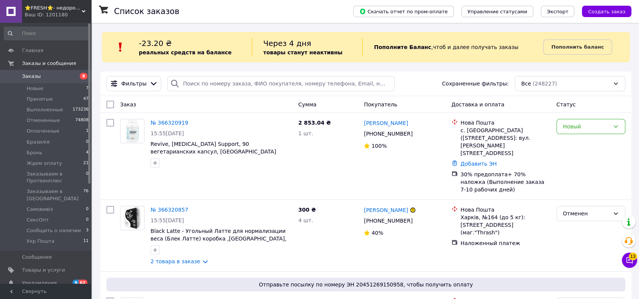
drag, startPoint x: 214, startPoint y: 41, endPoint x: 214, endPoint y: 51, distance: 10.7
click at [214, 43] on div "-23.20 ₴ реальных средств на балансе" at bounding box center [195, 47] width 113 height 18
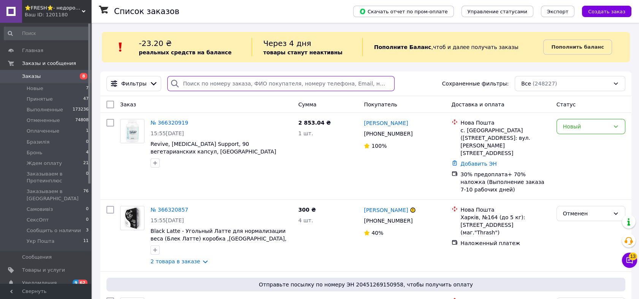
click at [211, 76] on input "search" at bounding box center [280, 83] width 227 height 15
paste input "+380675558277"
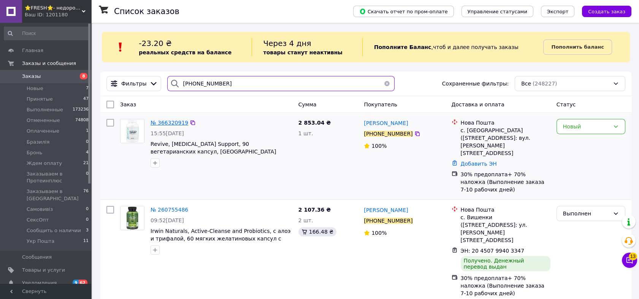
type input "+380675558277"
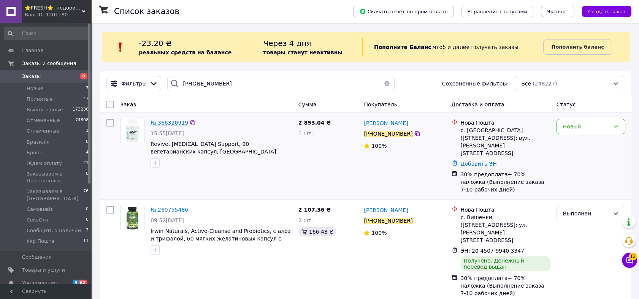
click at [169, 126] on span "№ 366320919" at bounding box center [170, 123] width 38 height 6
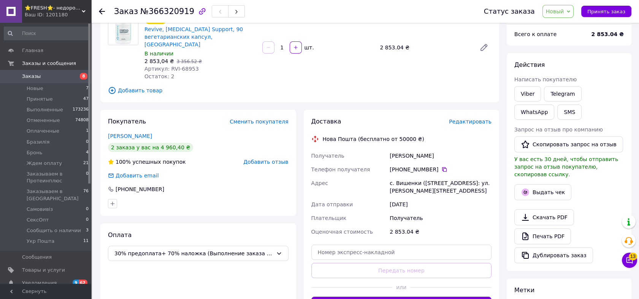
scroll to position [56, 0]
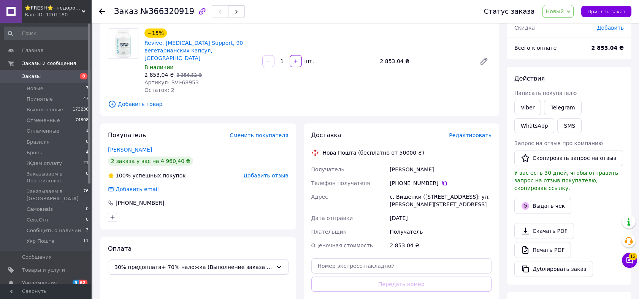
click at [564, 16] on span "Новый" at bounding box center [559, 11] width 32 height 13
click at [575, 40] on li "Ждем оплату" at bounding box center [591, 38] width 97 height 11
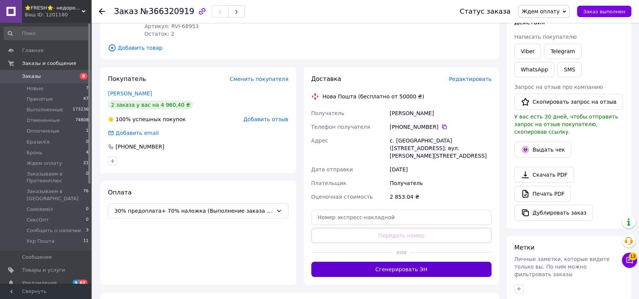
scroll to position [169, 0]
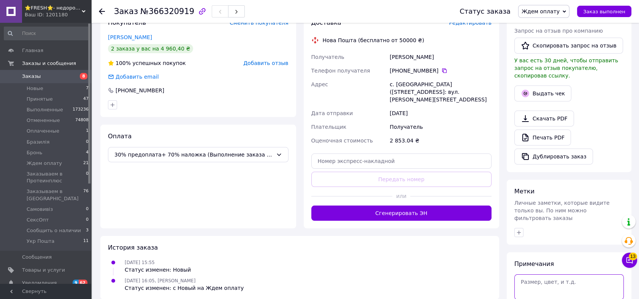
click at [538, 275] on textarea at bounding box center [569, 287] width 110 height 25
click at [535, 277] on textarea "616" at bounding box center [569, 287] width 110 height 25
paste textarea "Revive, Cortisol Support, 90 Vegetarian Capsules"
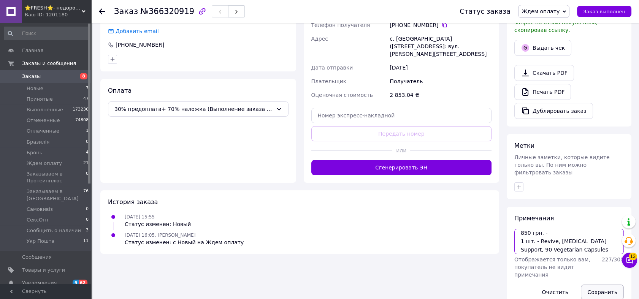
type textarea "616 850 грн. - 1 шт. - Revive, Cortisol Support, 90 Vegetarian Capsules"
click at [603, 285] on button "Сохранить" at bounding box center [602, 292] width 43 height 15
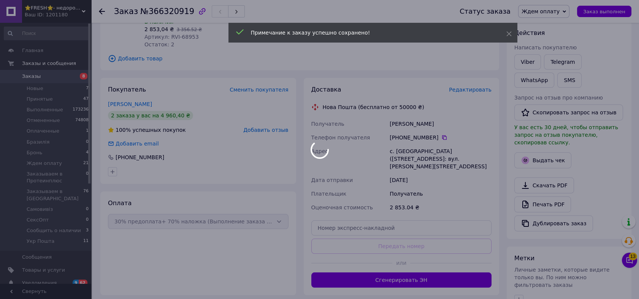
scroll to position [88, 0]
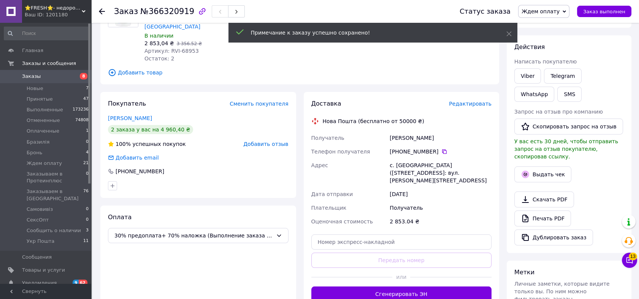
click at [527, 64] on span "Написать покупателю" at bounding box center [545, 62] width 62 height 6
click at [529, 76] on link "Viber" at bounding box center [527, 75] width 27 height 15
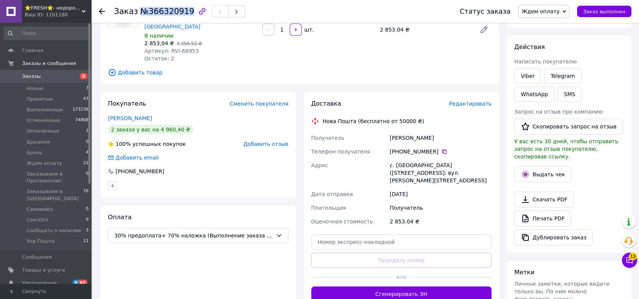
drag, startPoint x: 137, startPoint y: 14, endPoint x: 183, endPoint y: 14, distance: 45.3
click at [183, 14] on span "№366320919" at bounding box center [167, 11] width 54 height 9
copy span "№366320919"
click at [557, 95] on button "SMS" at bounding box center [569, 94] width 24 height 15
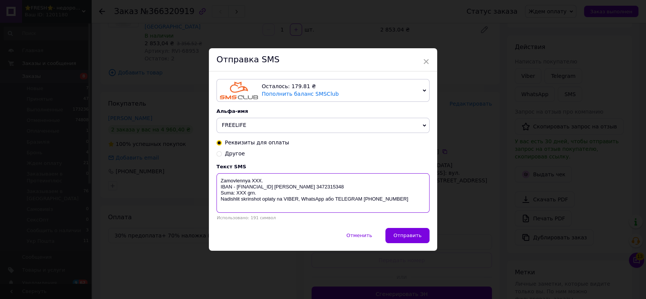
click at [255, 179] on textarea "Zamovlennya XXX. IBAN - UA143052990000026004015114065 Кучеренко Тетяна Олександ…" at bounding box center [322, 193] width 213 height 40
paste textarea "№366320919"
click at [240, 198] on textarea "Zamovlennya №366320919. IBAN - UA143052990000026004015114065 Кучеренко Тетяна О…" at bounding box center [322, 193] width 213 height 40
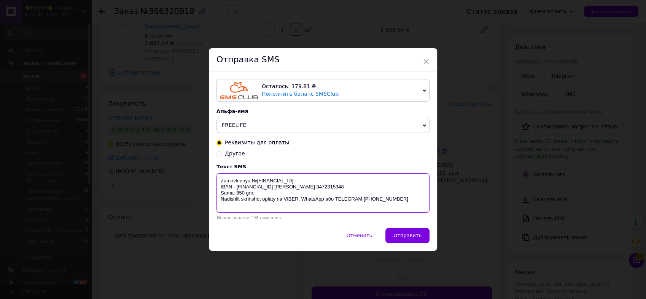
drag, startPoint x: 218, startPoint y: 180, endPoint x: 297, endPoint y: 205, distance: 82.4
click at [297, 205] on textarea "Zamovlennya №366320919. IBAN - UA143052990000026004015114065 Кучеренко Тетяна О…" at bounding box center [322, 193] width 213 height 40
type textarea "Zamovlennya №366320919. IBAN - UA143052990000026004015114065 Кучеренко Тетяна О…"
click at [159, 83] on div "× Отправка SMS Осталось: 179.81 ₴ Пополнить баланс SMSClub Подключить LetsAds А…" at bounding box center [323, 149] width 646 height 299
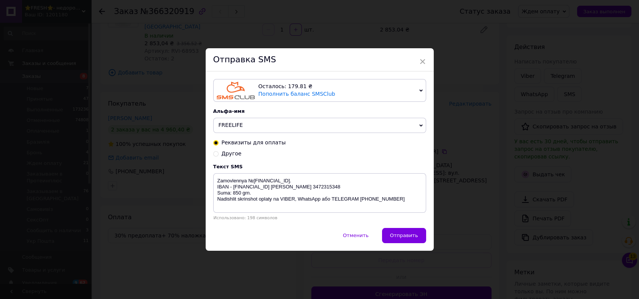
click at [73, 73] on div "× Отправка SMS Осталось: 179.81 ₴ Пополнить баланс SMSClub Подключить LetsAds А…" at bounding box center [319, 149] width 639 height 299
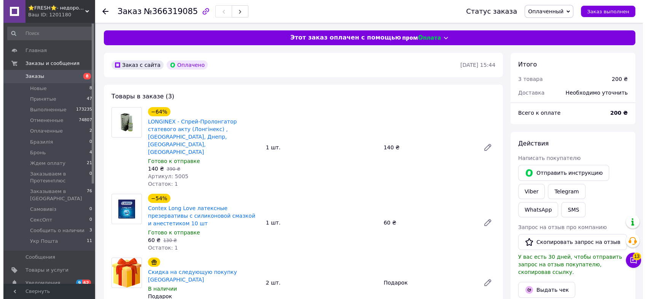
scroll to position [113, 0]
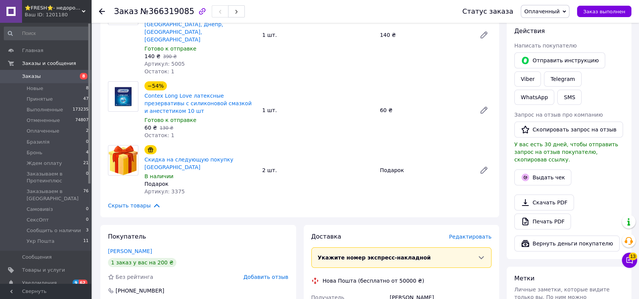
click at [484, 234] on span "Редактировать" at bounding box center [470, 237] width 43 height 6
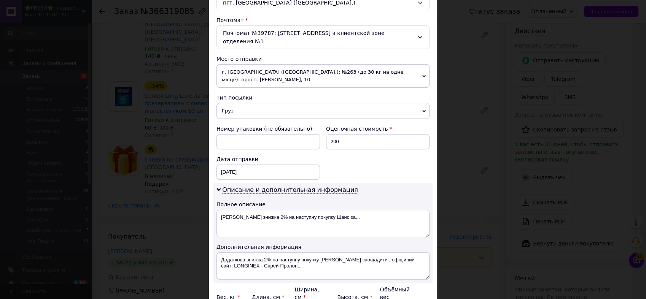
scroll to position [289, 0]
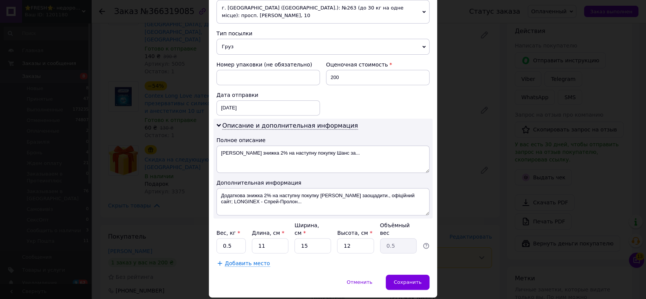
drag, startPoint x: 493, startPoint y: 155, endPoint x: 408, endPoint y: 141, distance: 86.2
click at [492, 154] on div "× Редактирование доставки Способ доставки Нова Пошта (бесплатно от 50000 ₴) Пла…" at bounding box center [323, 149] width 646 height 299
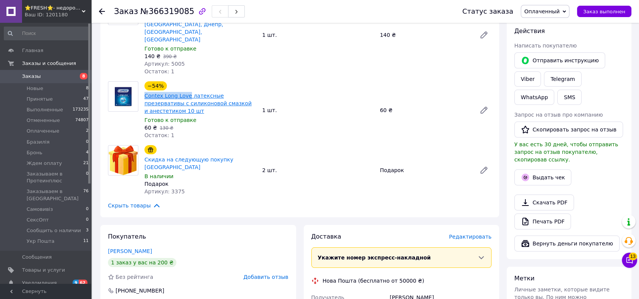
drag, startPoint x: 142, startPoint y: 71, endPoint x: 187, endPoint y: 71, distance: 44.9
click at [187, 80] on div "−54% Contex Long Love латексные презервативы с силиконовой смазкой и анестетико…" at bounding box center [200, 110] width 118 height 61
copy link "Contex Long Love"
click at [481, 234] on span "Редактировать" at bounding box center [470, 237] width 43 height 6
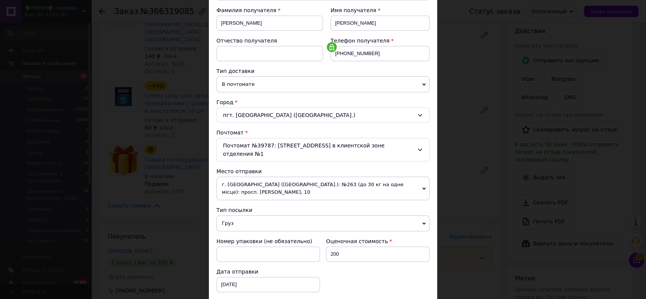
scroll to position [204, 0]
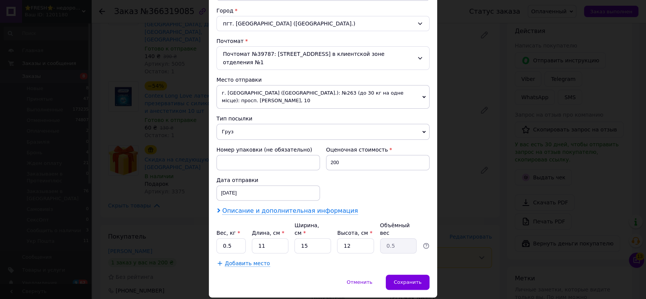
click at [264, 207] on span "Описание и дополнительная информация" at bounding box center [290, 211] width 136 height 8
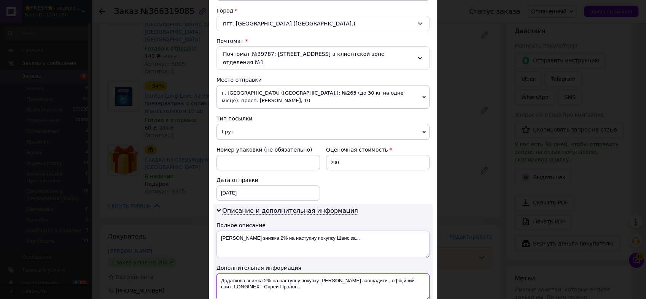
drag, startPoint x: 248, startPoint y: 268, endPoint x: 300, endPoint y: 271, distance: 52.5
click at [300, 273] on textarea "Додаткова знижка 2% на наступну покупку Шанс заощадити., офіційний сайт; LONGIN…" at bounding box center [322, 286] width 213 height 27
drag, startPoint x: 400, startPoint y: 264, endPoint x: 219, endPoint y: 261, distance: 181.8
click at [219, 273] on textarea "Додаткова знижка 2% на наступну покупку Шанс заощадити., офіційний сайт; LONGIN…" at bounding box center [322, 286] width 213 height 27
click at [310, 273] on textarea "1 шт. LONGINEX -" at bounding box center [322, 286] width 213 height 27
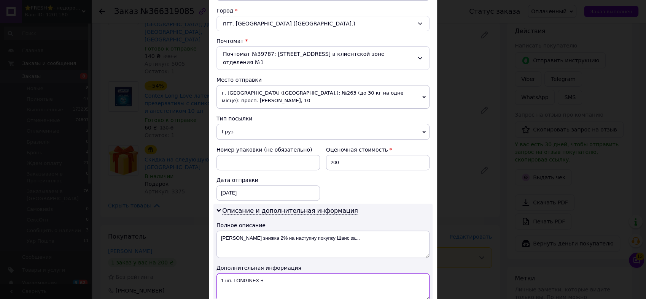
paste textarea "Contex Long Love"
click at [263, 273] on textarea "1 шт. LONGINEX + Contex Long Love" at bounding box center [322, 286] width 213 height 27
click at [322, 273] on textarea "1 шт. LONGINEX + уп. Contex Long Love" at bounding box center [322, 286] width 213 height 27
click at [313, 273] on textarea "1 шт. LONGINEX + уп. Contex Long Love (10 шт.)" at bounding box center [322, 286] width 213 height 27
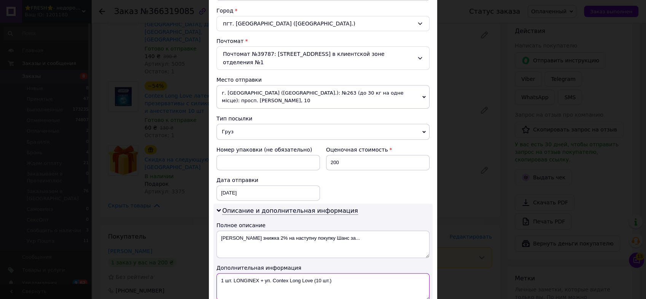
click at [313, 273] on textarea "1 шт. LONGINEX + уп. Contex Long Love (10 шт.)" at bounding box center [322, 286] width 213 height 27
type textarea "1 шт. LONGINEX + уп. Contex Long Love (10 шт.)"
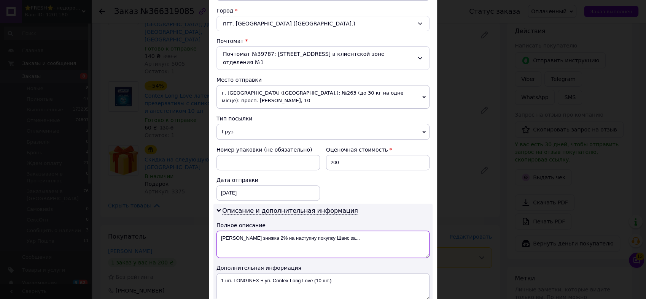
click at [316, 231] on textarea "Додаткова знижка 2% на наступну покупку Шанс за..." at bounding box center [322, 244] width 213 height 27
paste textarea "1 шт. LONGINEX + уп. Contex Long Love (10 шт.)"
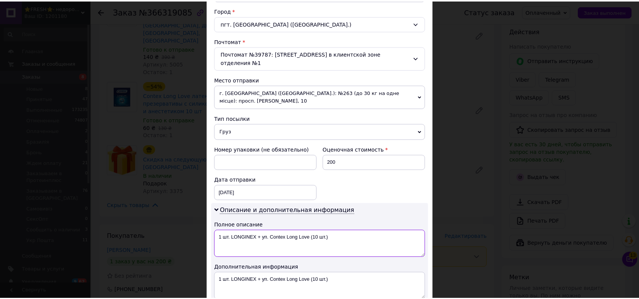
scroll to position [289, 0]
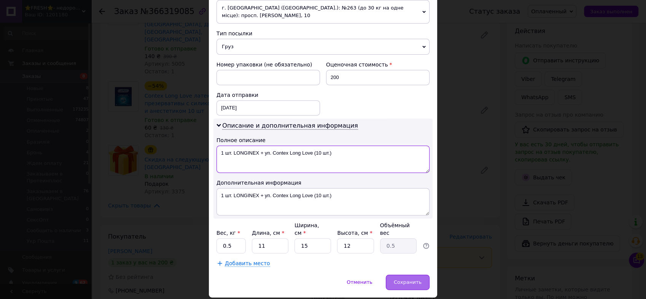
type textarea "1 шт. LONGINEX + уп. Contex Long Love (10 шт.)"
click at [423, 275] on div "Сохранить" at bounding box center [408, 282] width 44 height 15
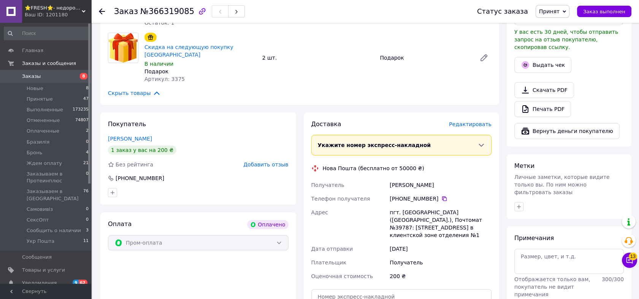
scroll to position [295, 0]
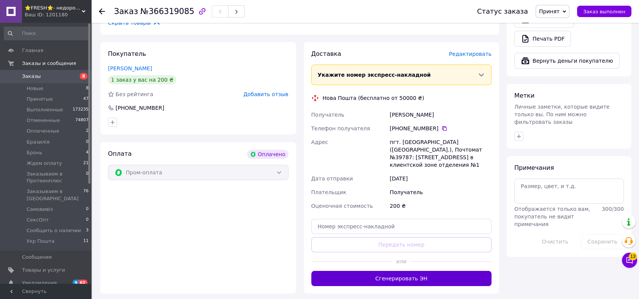
click at [414, 271] on button "Сгенерировать ЭН" at bounding box center [401, 278] width 181 height 15
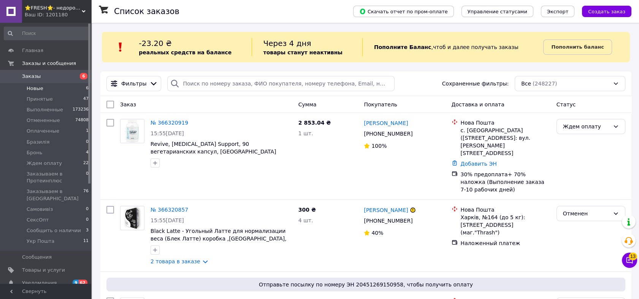
click at [65, 88] on li "Новые 6" at bounding box center [46, 88] width 93 height 11
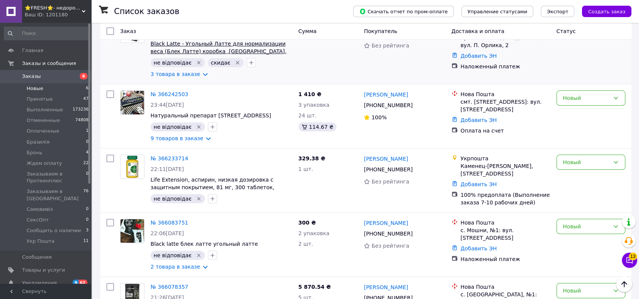
scroll to position [247, 0]
